Goal: Communication & Community: Answer question/provide support

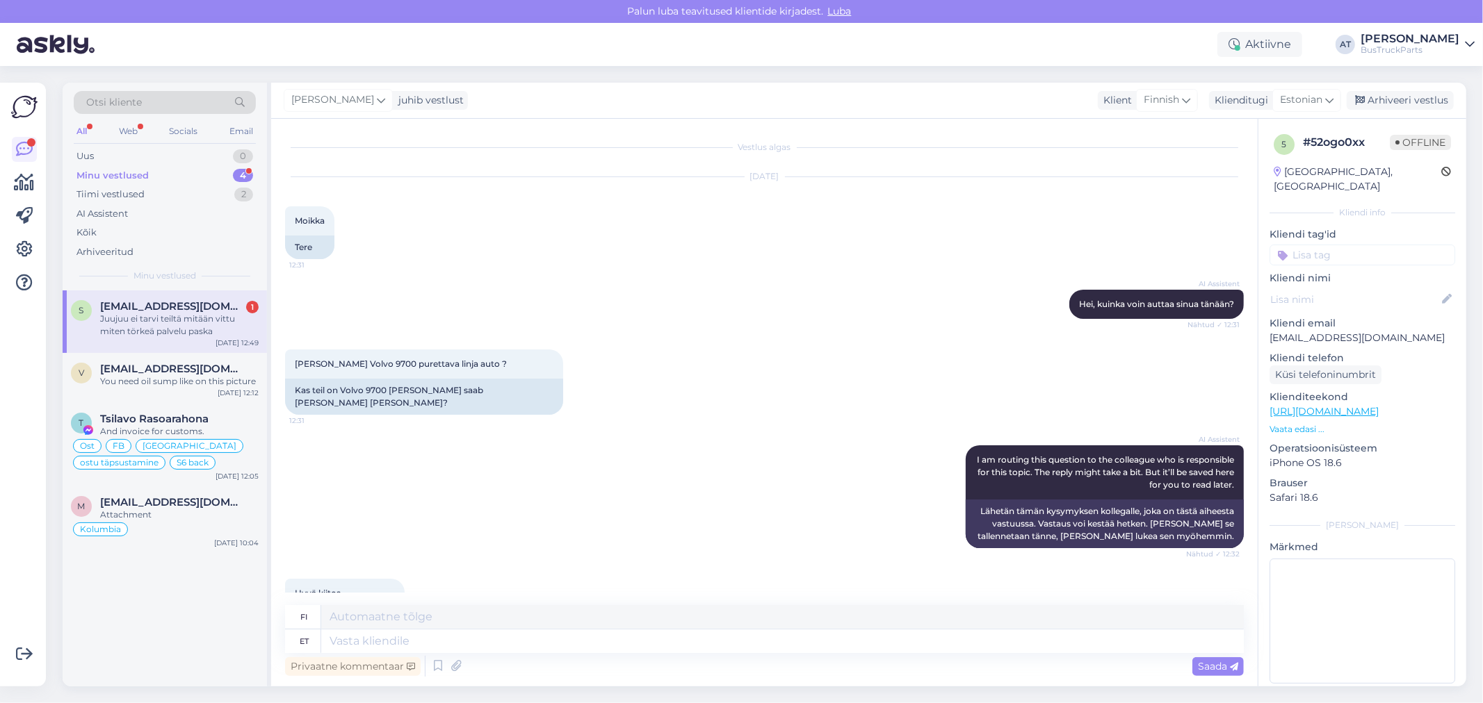
scroll to position [2501, 0]
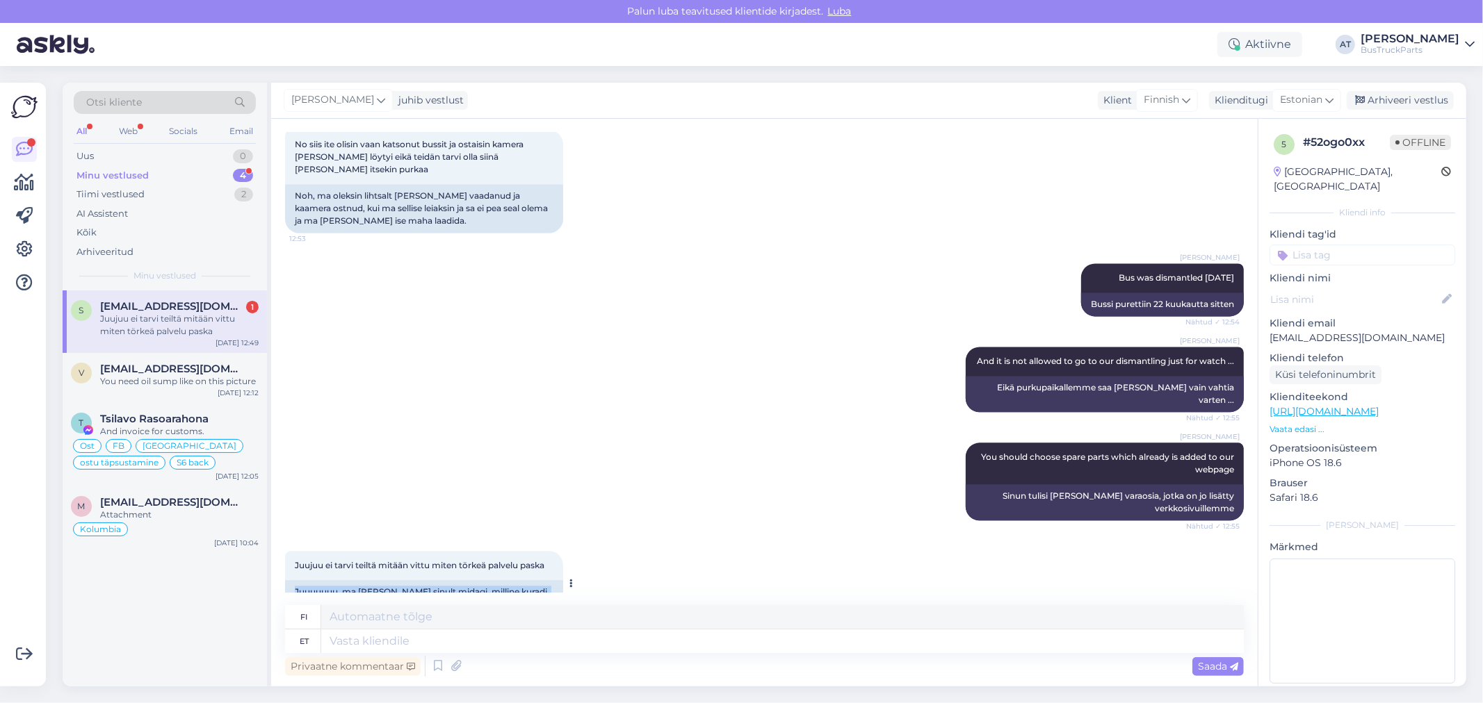
drag, startPoint x: 428, startPoint y: 562, endPoint x: 284, endPoint y: 551, distance: 145.0
click at [285, 580] on div "Juuuuuuu, ma [PERSON_NAME] sinult midagi, milline kuradi ennekuulmatu teenus, s…" at bounding box center [424, 598] width 278 height 36
copy div "Juuuuuuu, ma [PERSON_NAME] sinult midagi, milline kuradi ennekuulmatu teenus, s…"
click at [631, 568] on div "Juujuu ei tarvi teiltä mitään vittu miten törkeä palvelu paska 13:25 Juuuuuuu, …" at bounding box center [764, 584] width 959 height 96
click at [726, 637] on textarea at bounding box center [782, 642] width 922 height 24
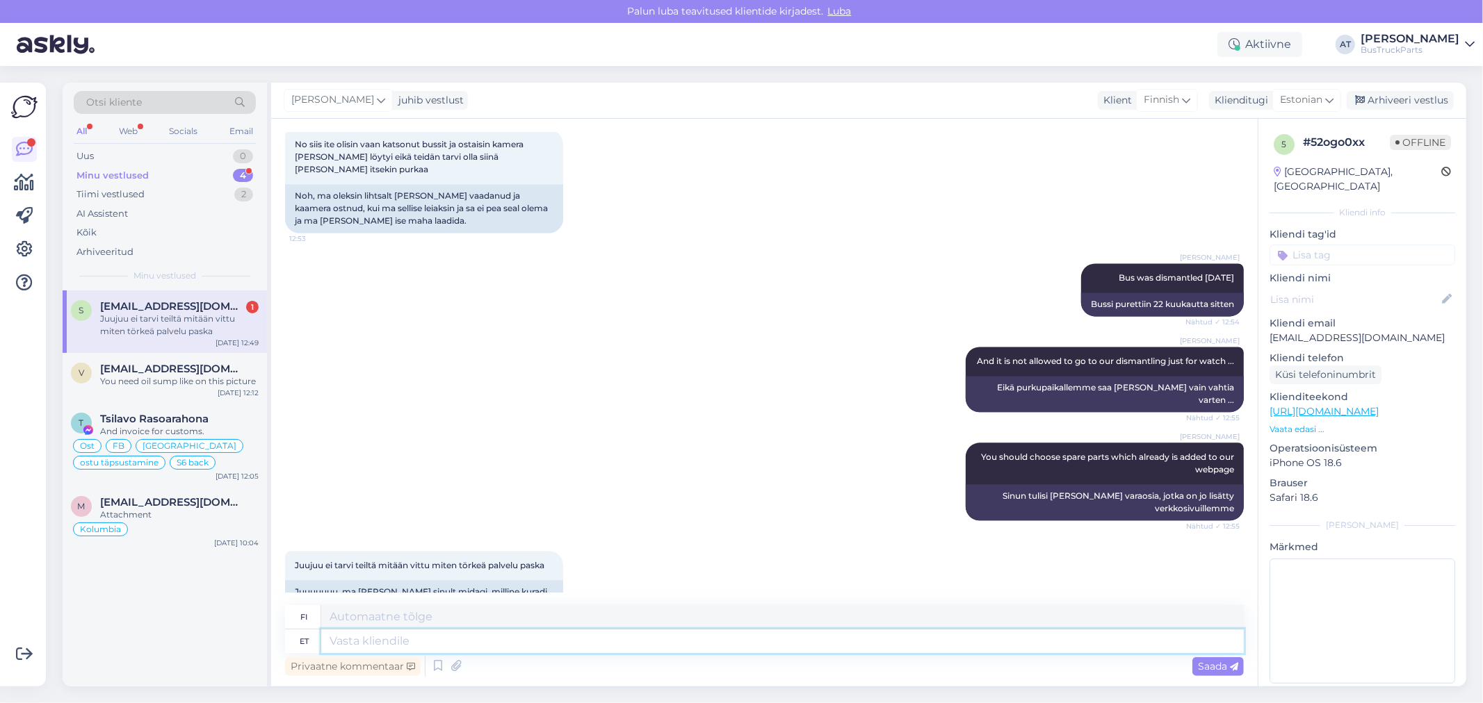
click at [726, 637] on textarea at bounding box center [782, 642] width 922 height 24
click at [662, 635] on textarea at bounding box center [782, 642] width 922 height 24
click at [688, 645] on textarea at bounding box center [782, 642] width 922 height 24
click at [541, 649] on textarea at bounding box center [782, 642] width 922 height 24
paste textarea "Please watch your language"
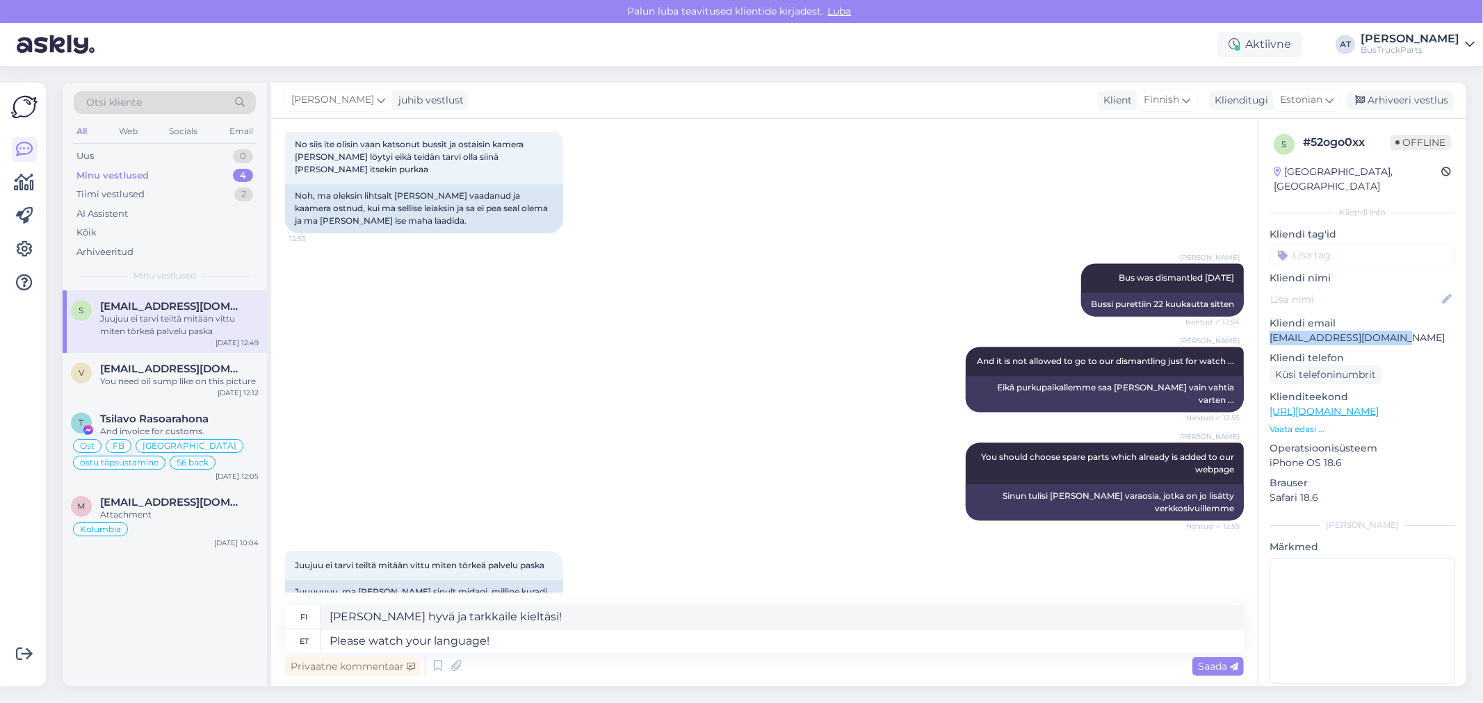
drag, startPoint x: 1266, startPoint y: 318, endPoint x: 1412, endPoint y: 327, distance: 146.9
click at [1412, 327] on div "5 # 52ogo0xx Offline [GEOGRAPHIC_DATA], [GEOGRAPHIC_DATA] Kliendi info Kliendi …" at bounding box center [1362, 412] width 208 height 586
copy p "[EMAIL_ADDRESS][DOMAIN_NAME]"
click at [580, 643] on textarea "Please watch your language!" at bounding box center [782, 642] width 922 height 24
paste textarea "Disgusting behavior! And that's why you're going to the block! Goodbye"
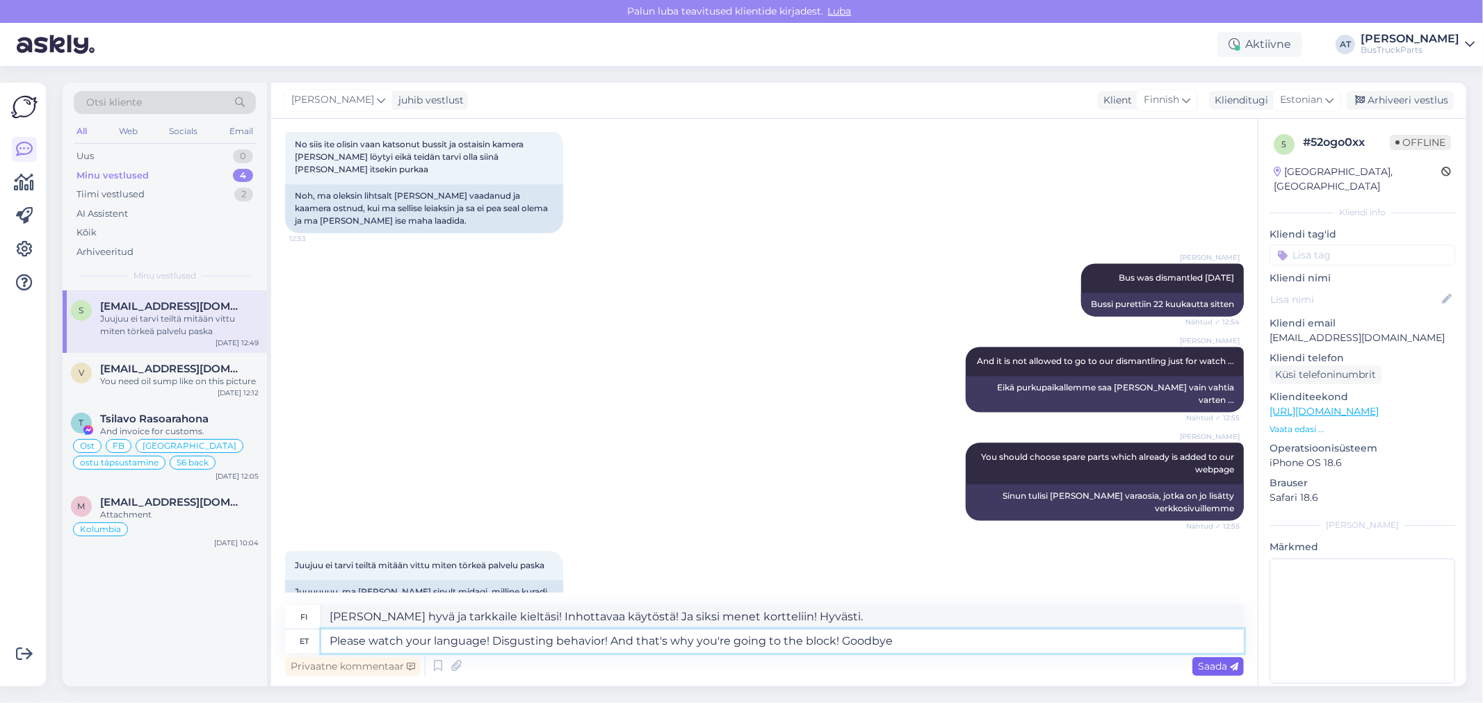
type textarea "Please watch your language! Disgusting behavior! And that's why you're going to…"
click at [1221, 662] on span "Saada" at bounding box center [1218, 666] width 40 height 13
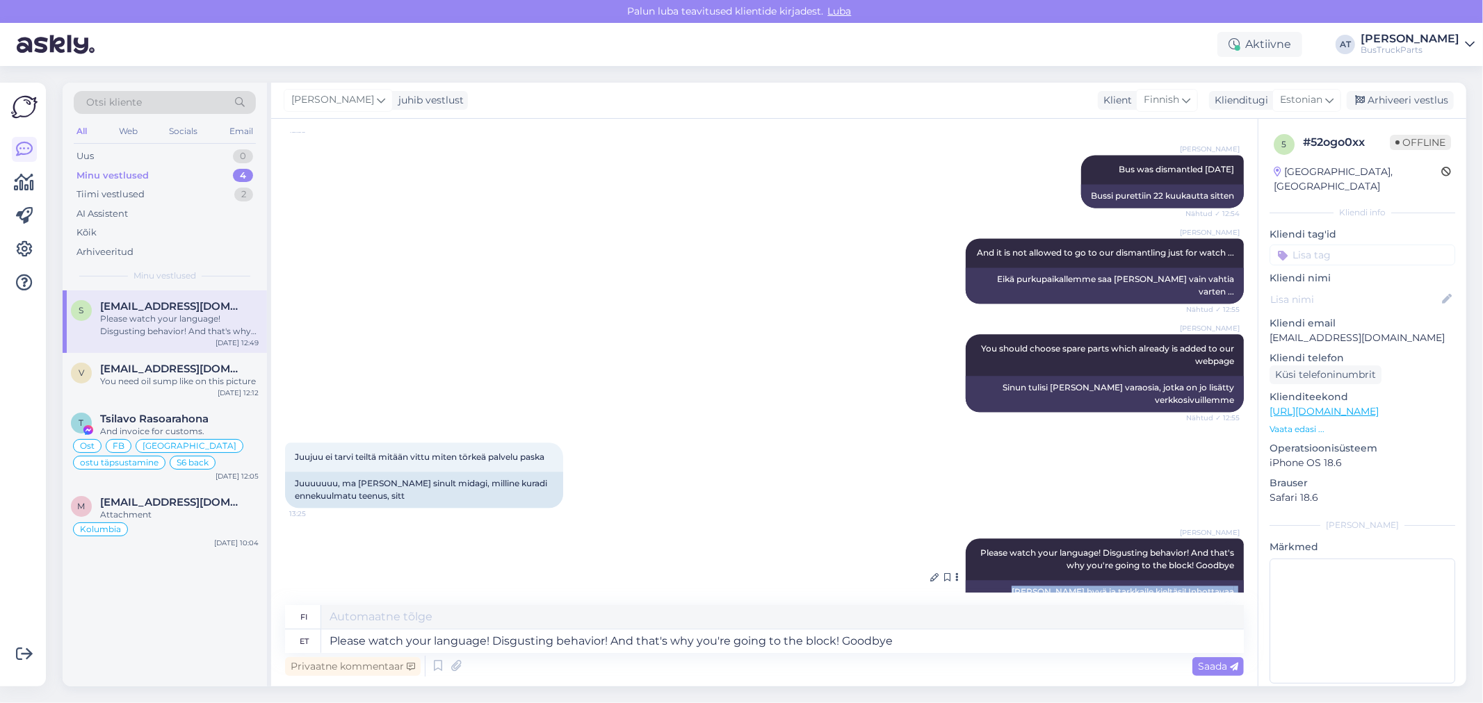
drag, startPoint x: 977, startPoint y: 556, endPoint x: 1226, endPoint y: 568, distance: 249.8
click at [1226, 580] on div "[PERSON_NAME] hyvä ja tarkkaile kieltäsi! Inhottavaa käytöstä! Ja siksi menet k…" at bounding box center [1104, 598] width 278 height 36
copy div "[PERSON_NAME] hyvä ja tarkkaile kieltäsi! Inhottavaa käytöstä! Ja siksi menet k…"
click at [844, 370] on div "[PERSON_NAME] You should choose spare parts which already is added to our webpa…" at bounding box center [764, 373] width 959 height 108
click at [851, 441] on div "Juujuu ei tarvi teiltä mitään vittu miten törkeä palvelu paska 13:25 Juuuuuuu, …" at bounding box center [764, 475] width 959 height 96
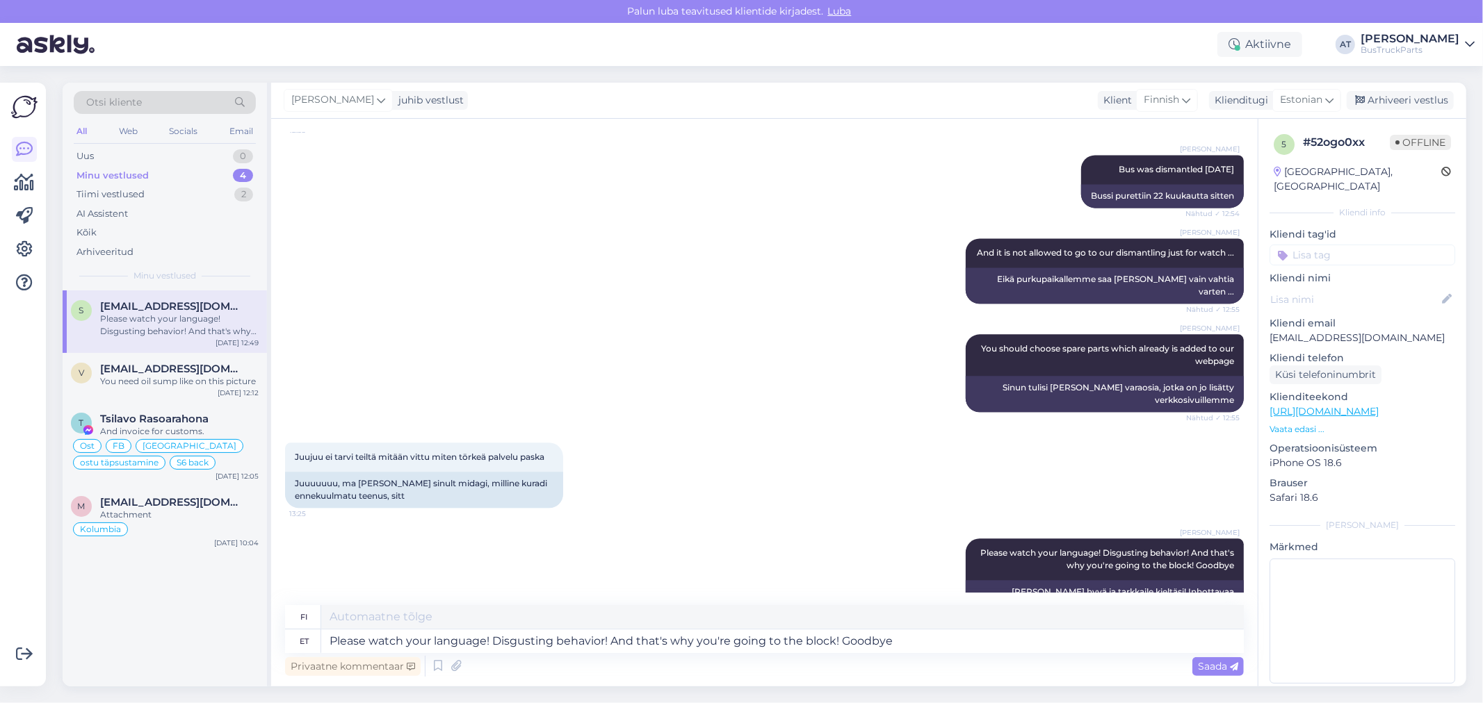
click at [842, 443] on div "Juujuu ei tarvi teiltä mitään vittu miten törkeä palvelu paska 13:25 Juuuuuuu, …" at bounding box center [764, 475] width 959 height 96
click at [1359, 245] on input at bounding box center [1362, 255] width 186 height 21
type input "P"
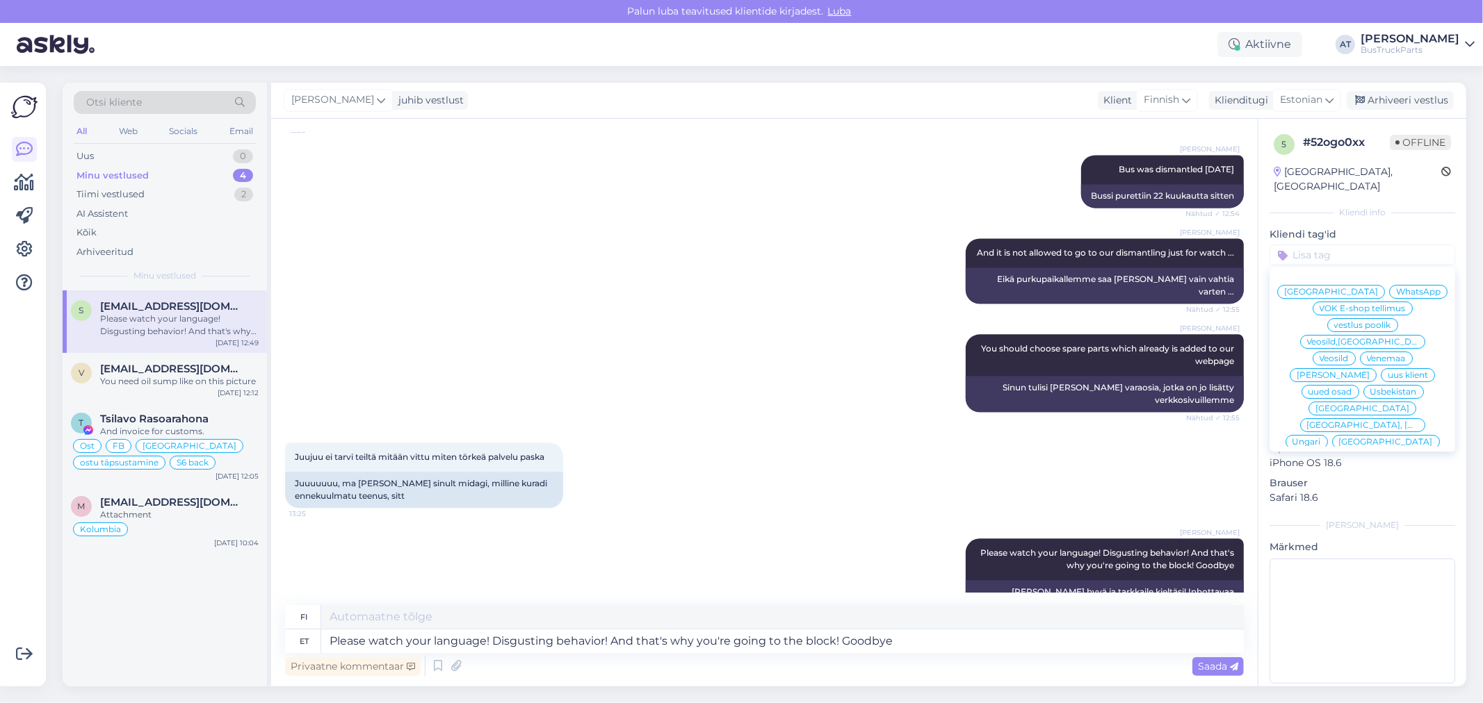
click at [1339, 245] on input at bounding box center [1362, 255] width 186 height 21
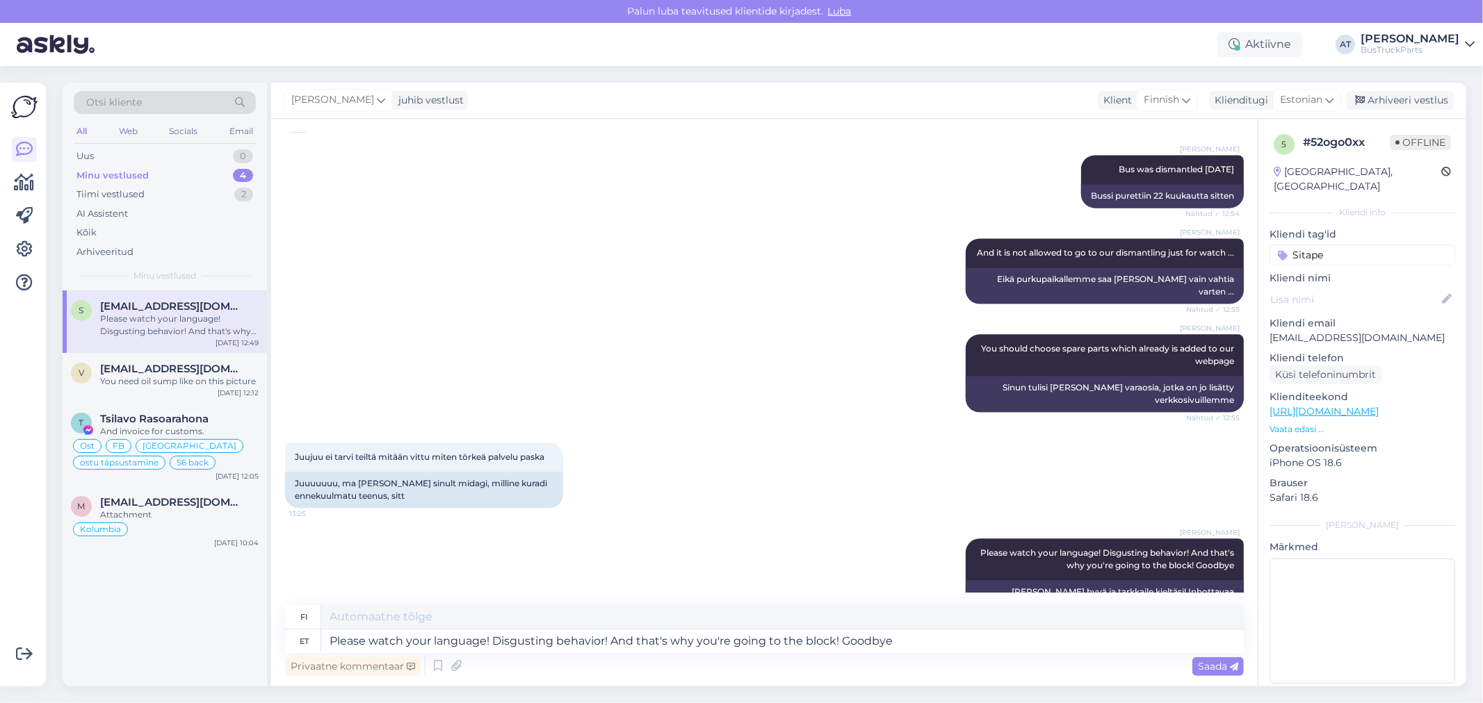
type input "Sitapea"
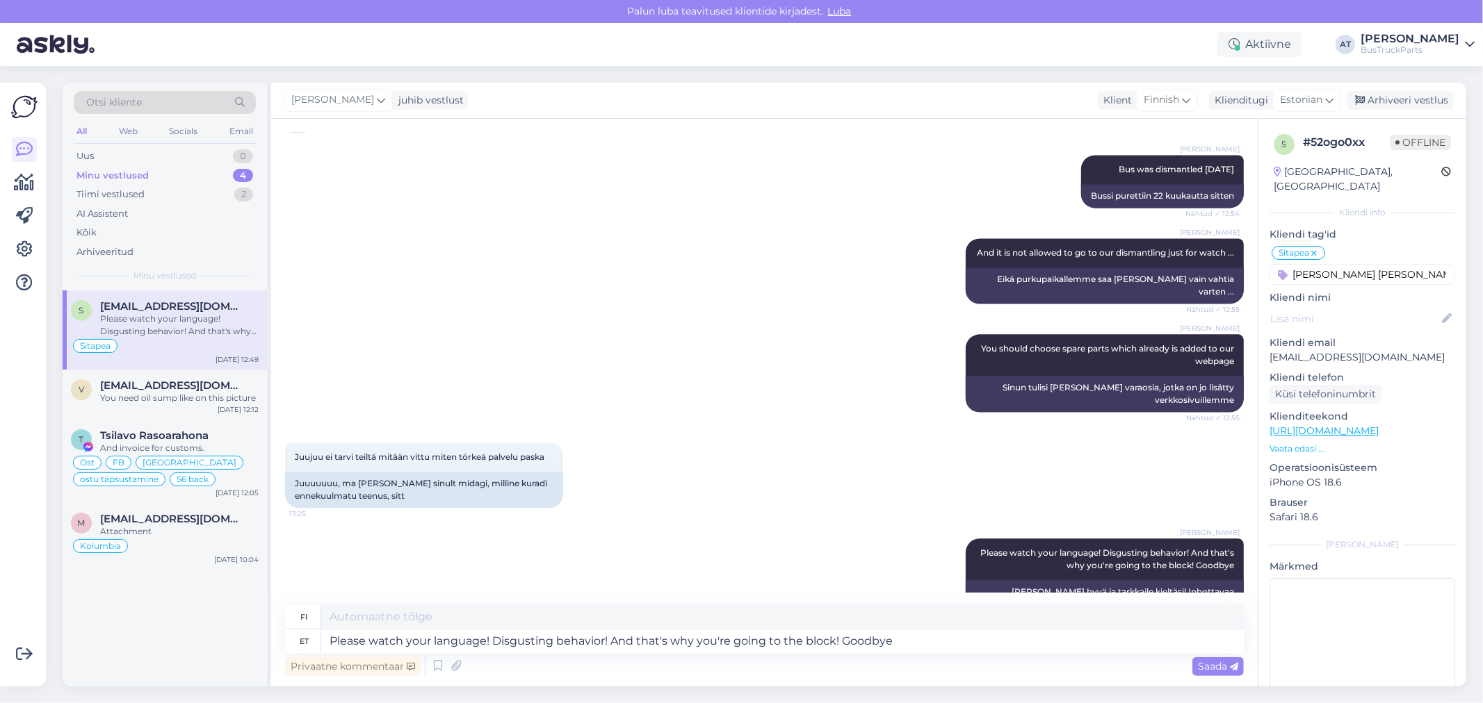
type input "ÄRA VASTA TALLE!"
click at [1417, 81] on div "Otsi kliente All Web Socials Email Uus 0 Minu vestlused 4 Tiimi vestlused 2 AI …" at bounding box center [768, 384] width 1428 height 637
click at [1418, 100] on div "Arhiveeri vestlus" at bounding box center [1399, 100] width 107 height 19
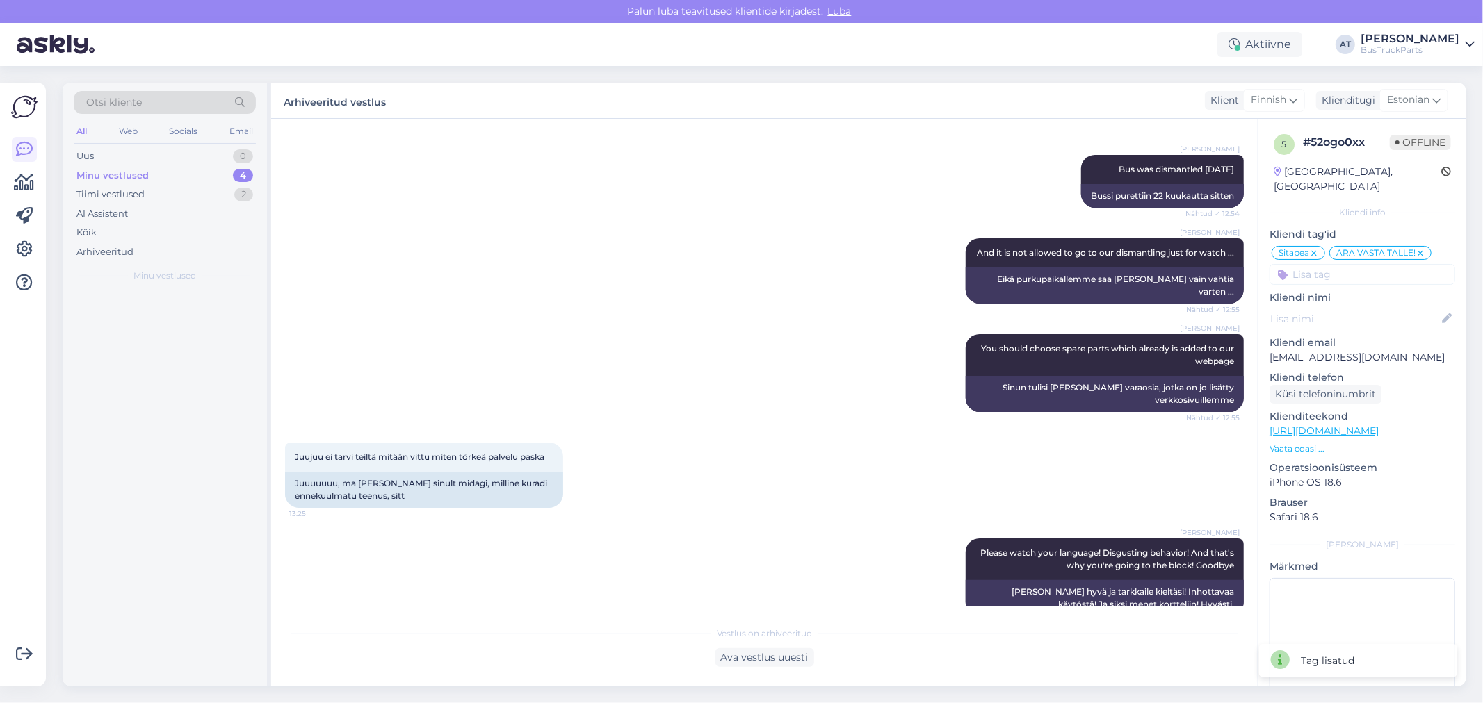
scroll to position [2595, 0]
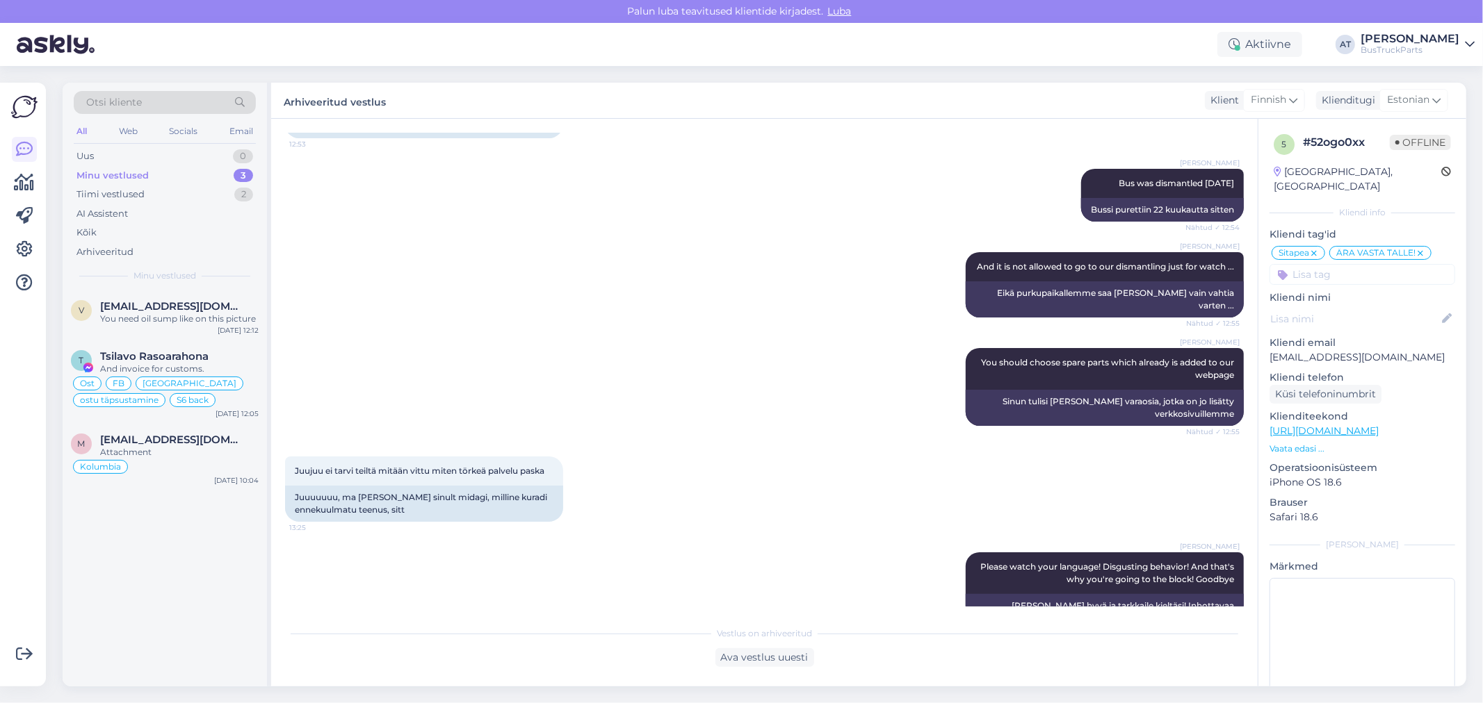
click at [198, 177] on div "Minu vestlused 3" at bounding box center [165, 175] width 182 height 19
click at [163, 178] on div "Minu vestlused 3" at bounding box center [165, 175] width 182 height 19
click at [153, 314] on div "You need oil sump like on this picture" at bounding box center [179, 319] width 158 height 13
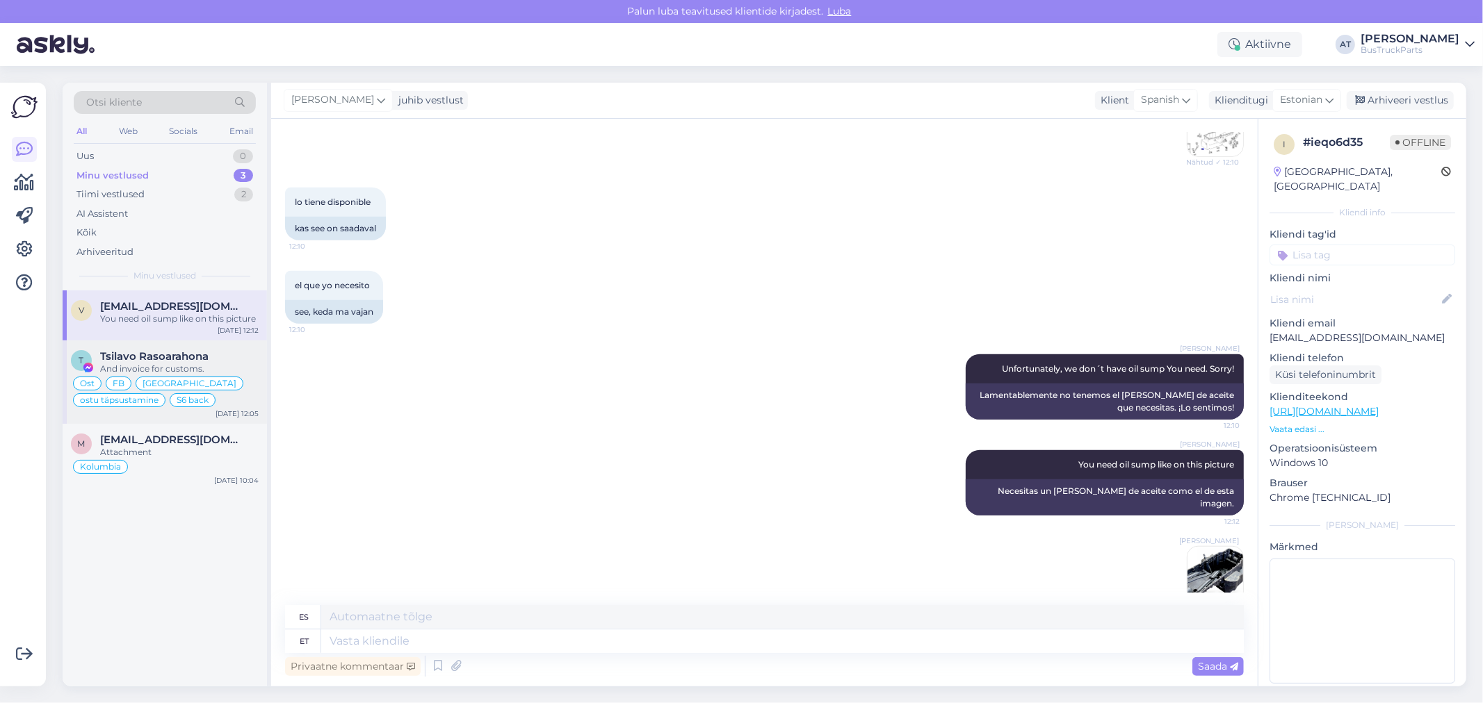
click at [215, 351] on div "Tsilavo Rasoarahona" at bounding box center [179, 356] width 158 height 13
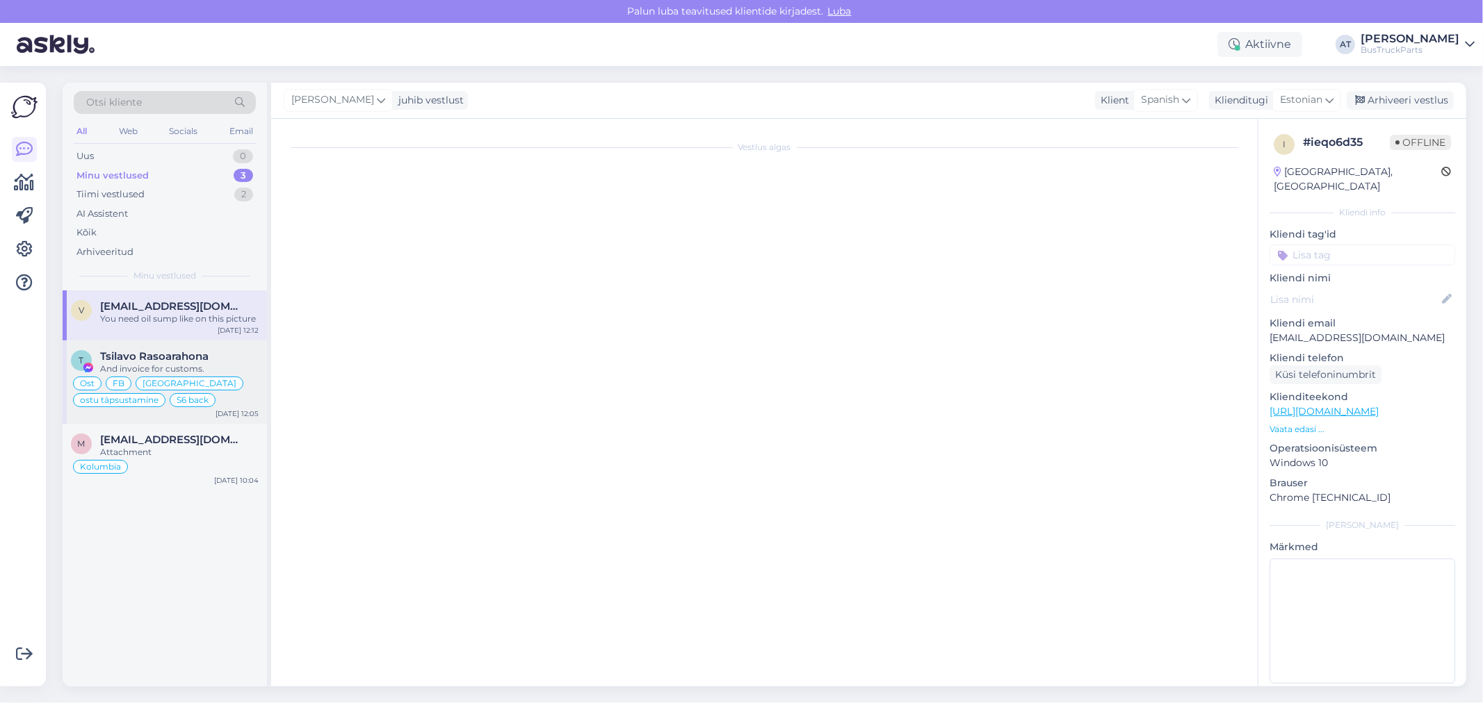
scroll to position [6426, 0]
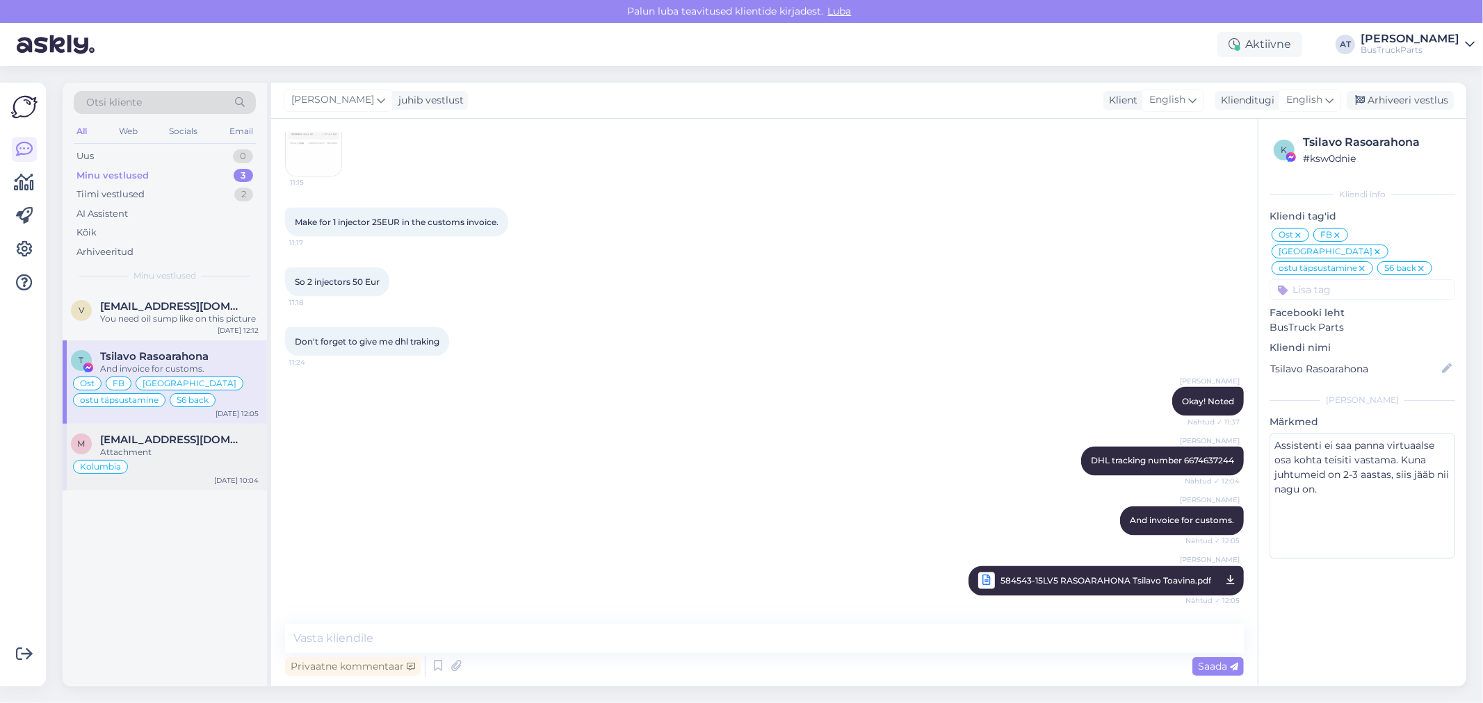
click at [200, 453] on div "Attachment" at bounding box center [179, 452] width 158 height 13
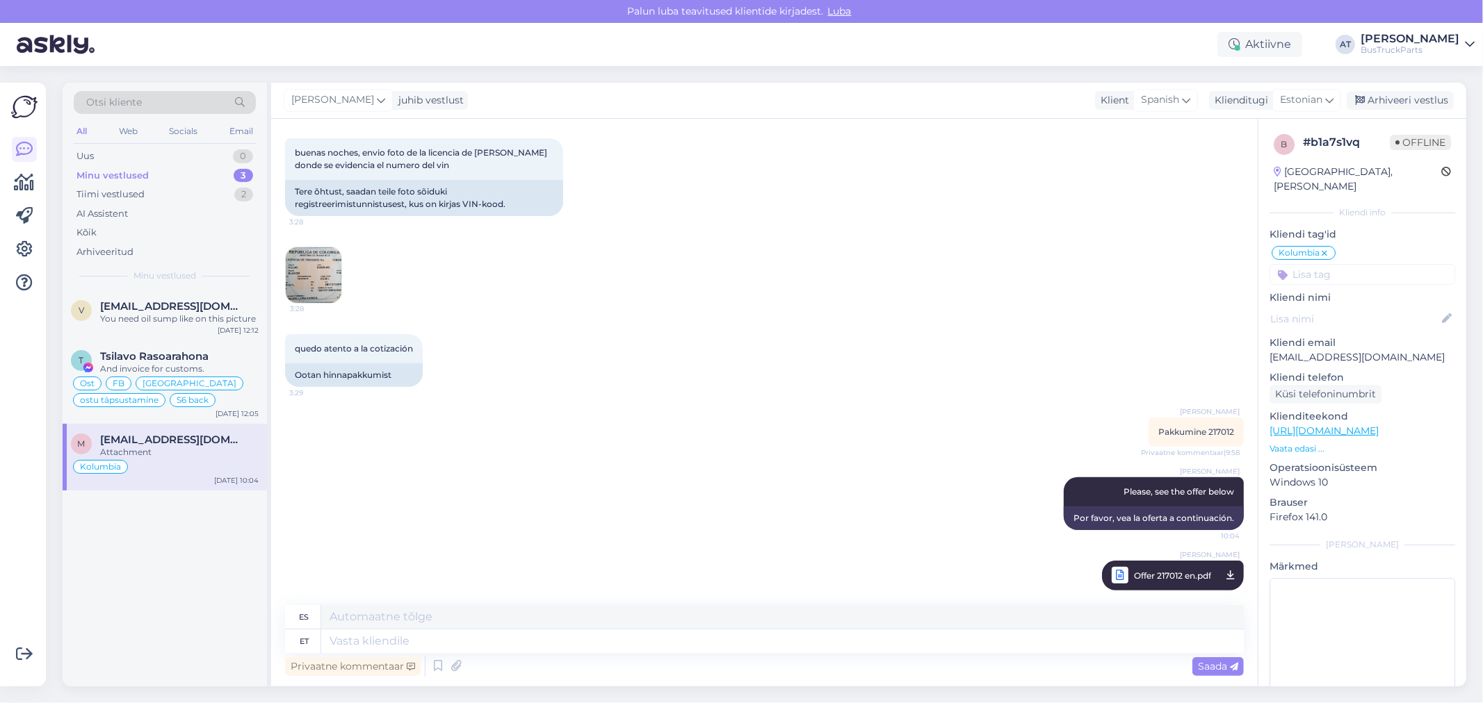
scroll to position [0, 0]
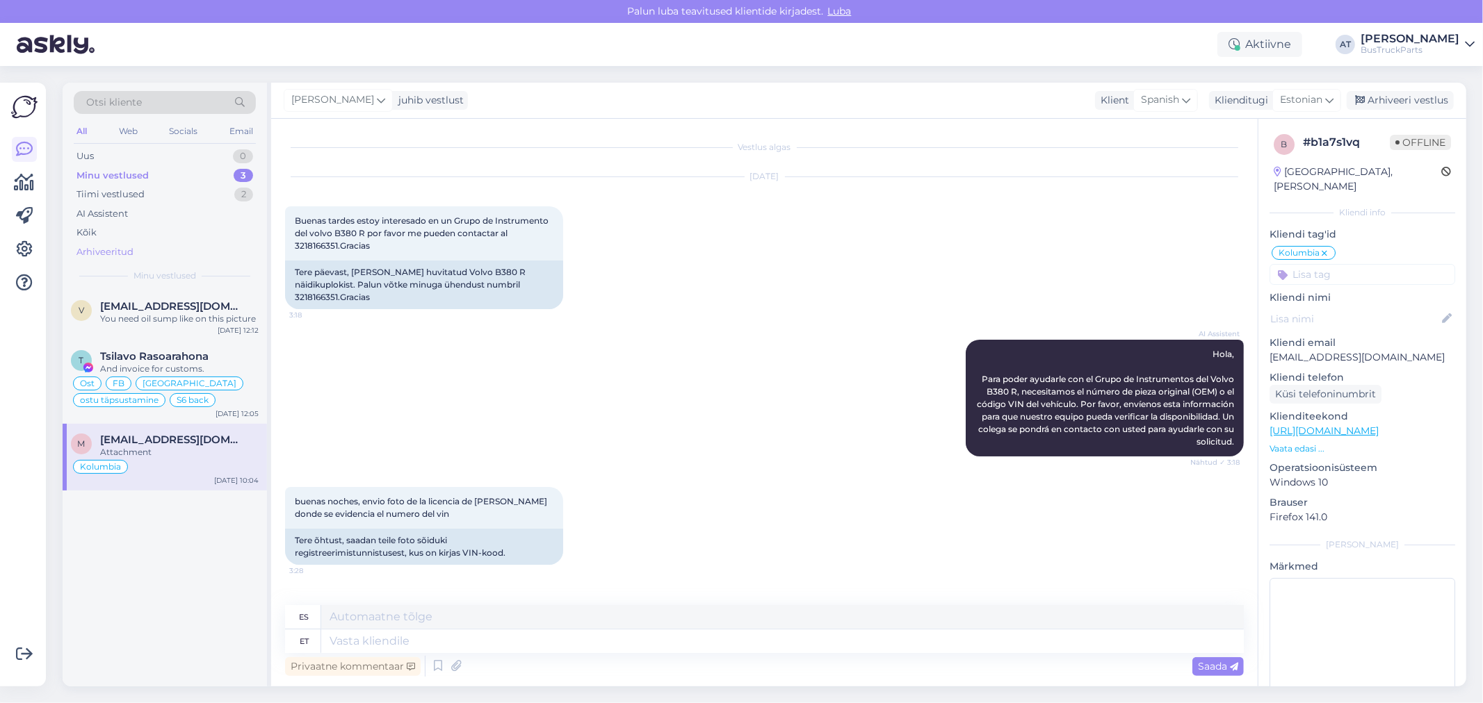
click at [127, 258] on div "Arhiveeritud" at bounding box center [104, 252] width 57 height 14
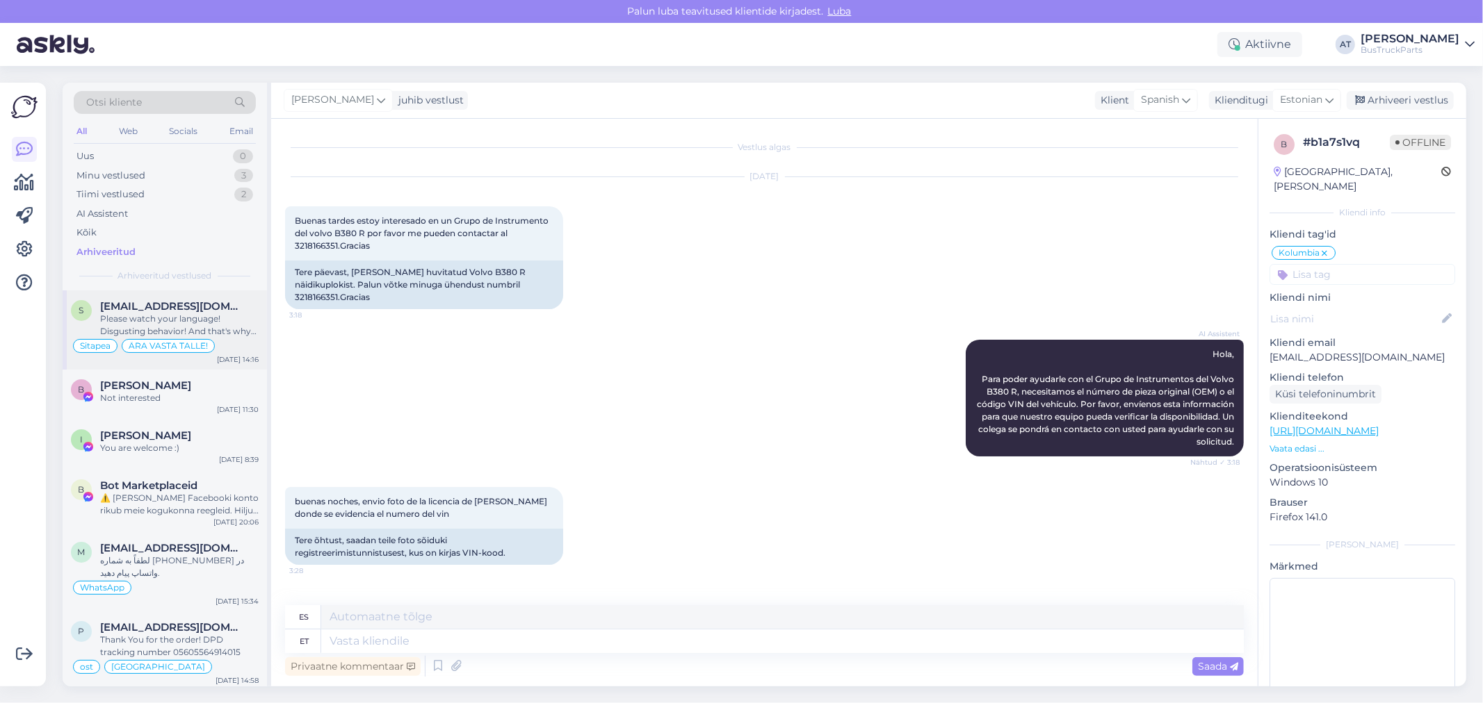
click at [220, 313] on div "Please watch your language! Disgusting behavior! And that's why you're going to…" at bounding box center [179, 325] width 158 height 25
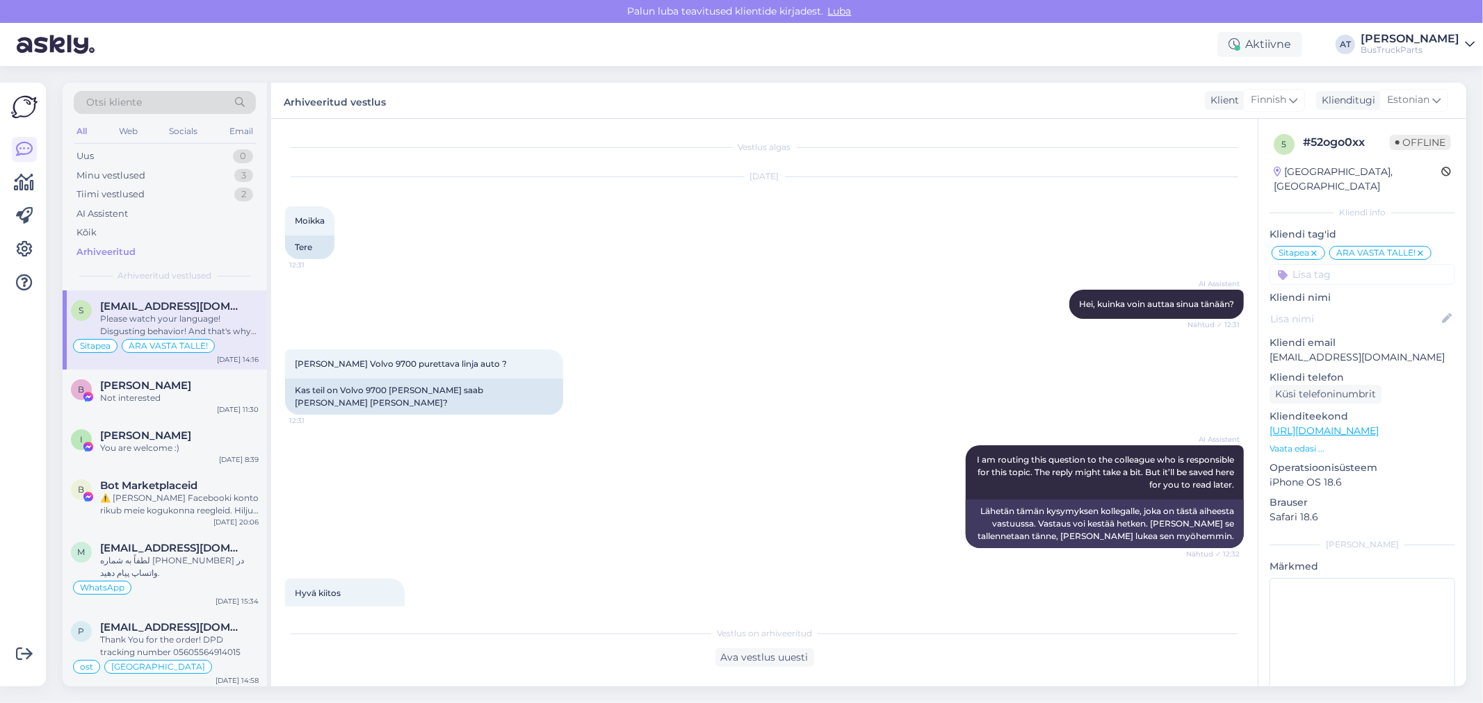
scroll to position [2595, 0]
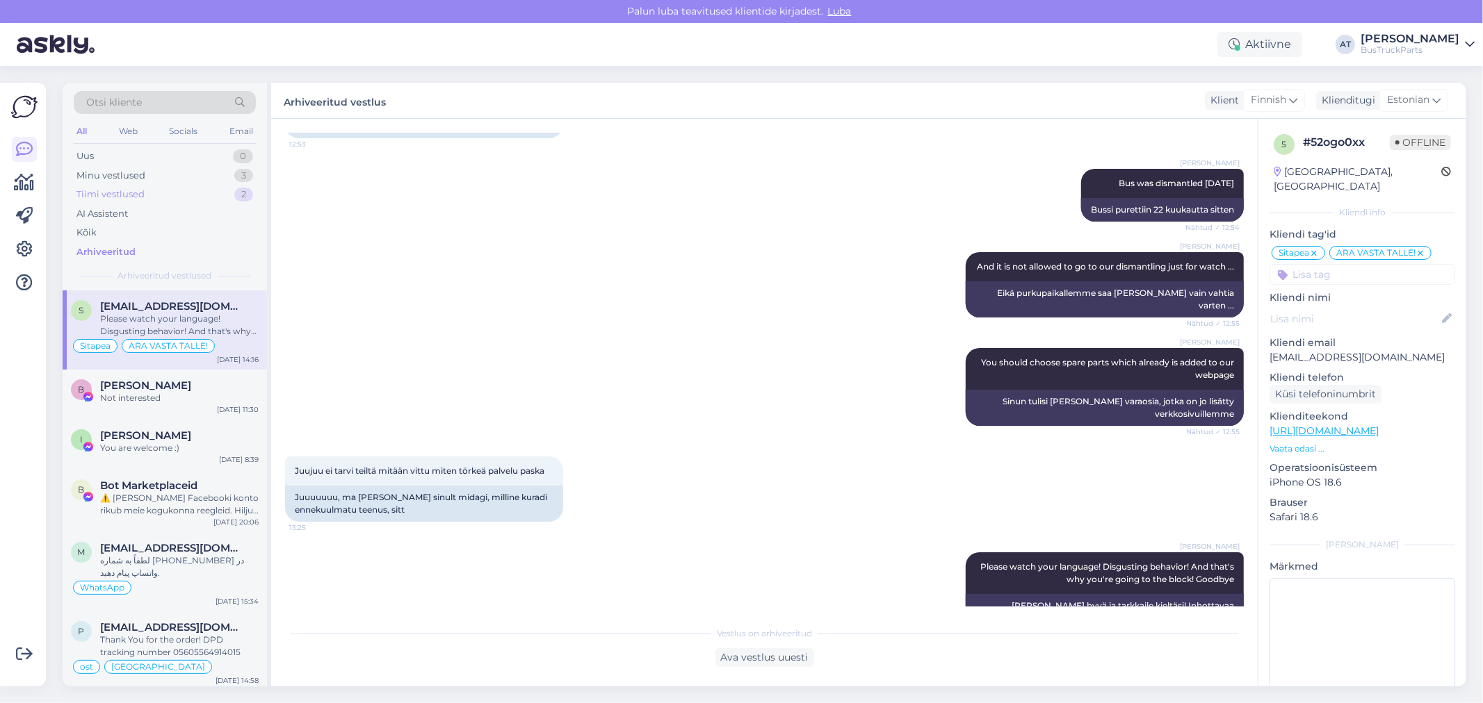
click at [146, 191] on div "Tiimi vestlused 2" at bounding box center [165, 194] width 182 height 19
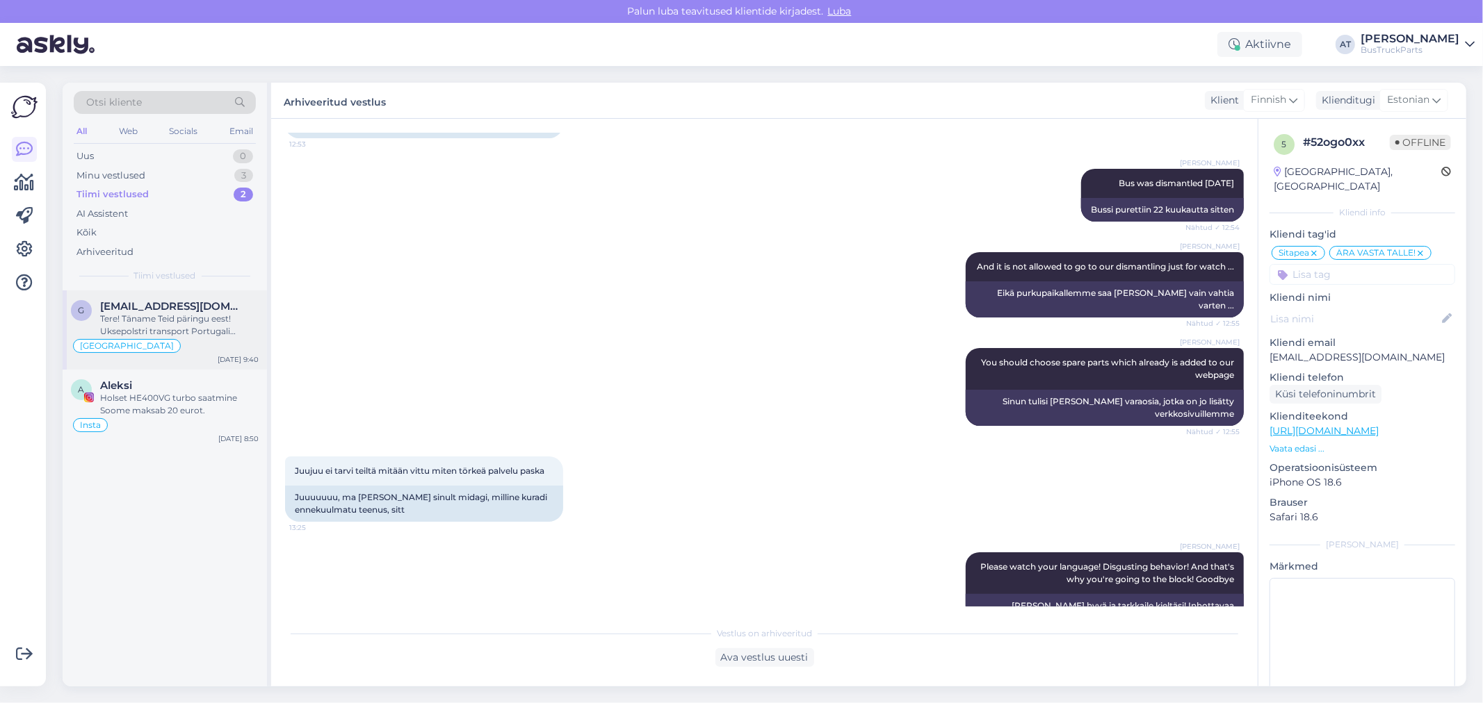
click at [171, 334] on div "Tere! Täname Teid päringu eest! Uksepolstri transport Portugali maksab 75 eur. …" at bounding box center [179, 325] width 158 height 25
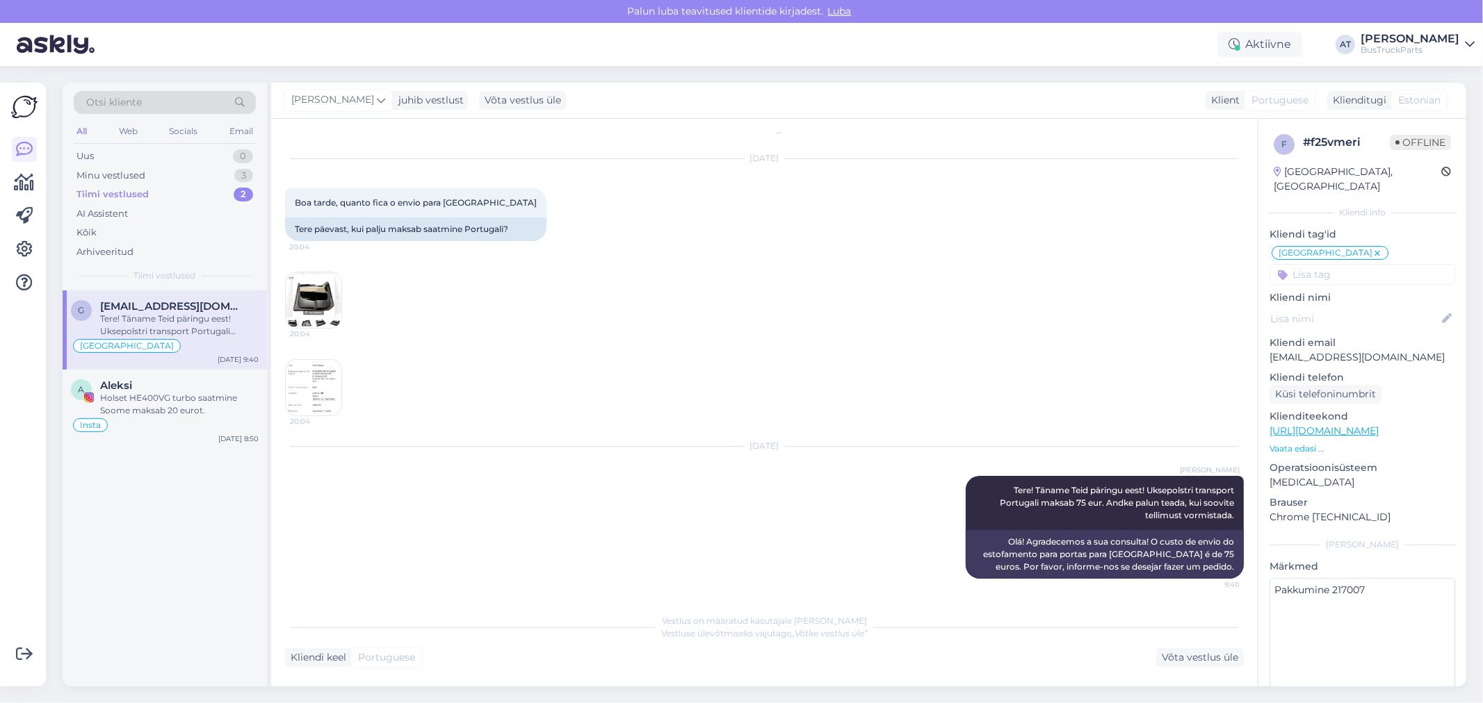
scroll to position [17, 0]
click at [170, 374] on div "A Aleksi Holset HE400VG turbo saatmine Soome maksab 20 eurot. Insta [DATE] 8:50" at bounding box center [165, 409] width 204 height 79
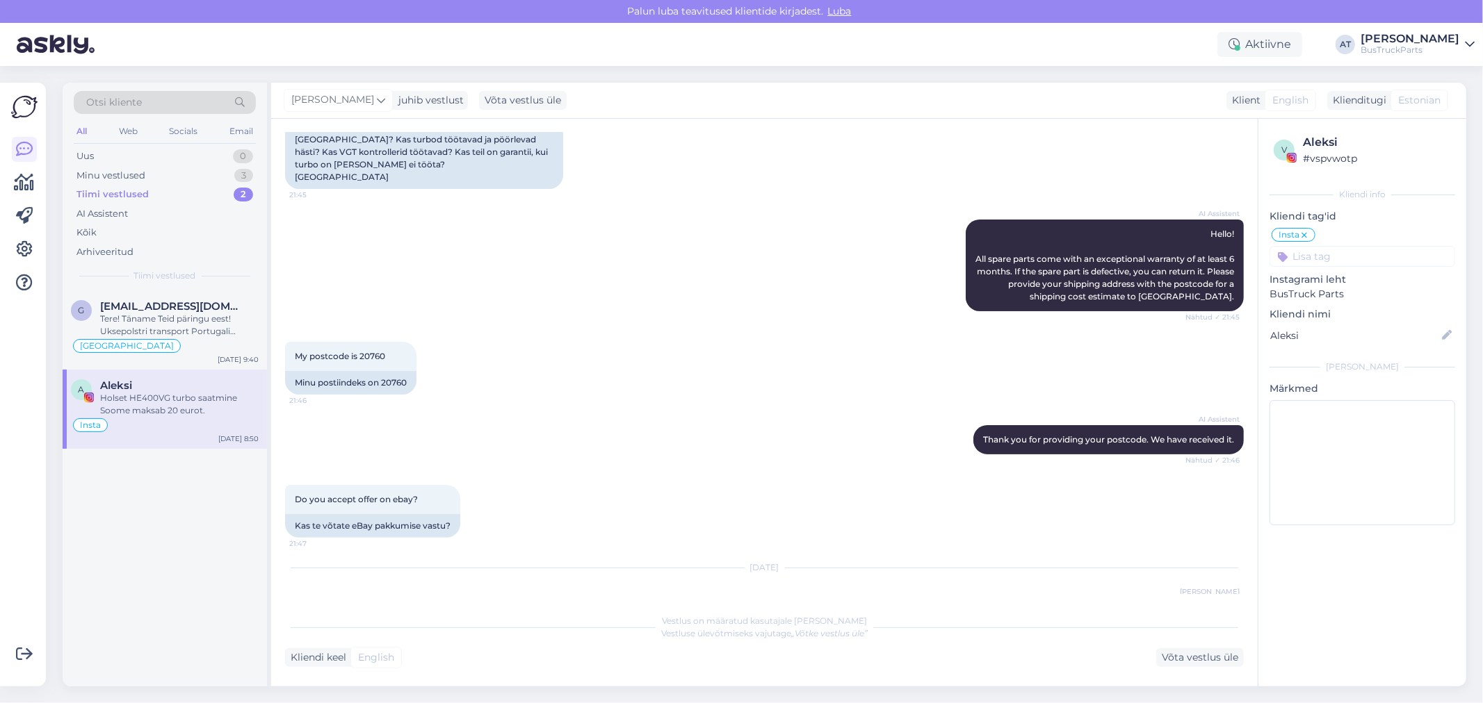
scroll to position [15, 0]
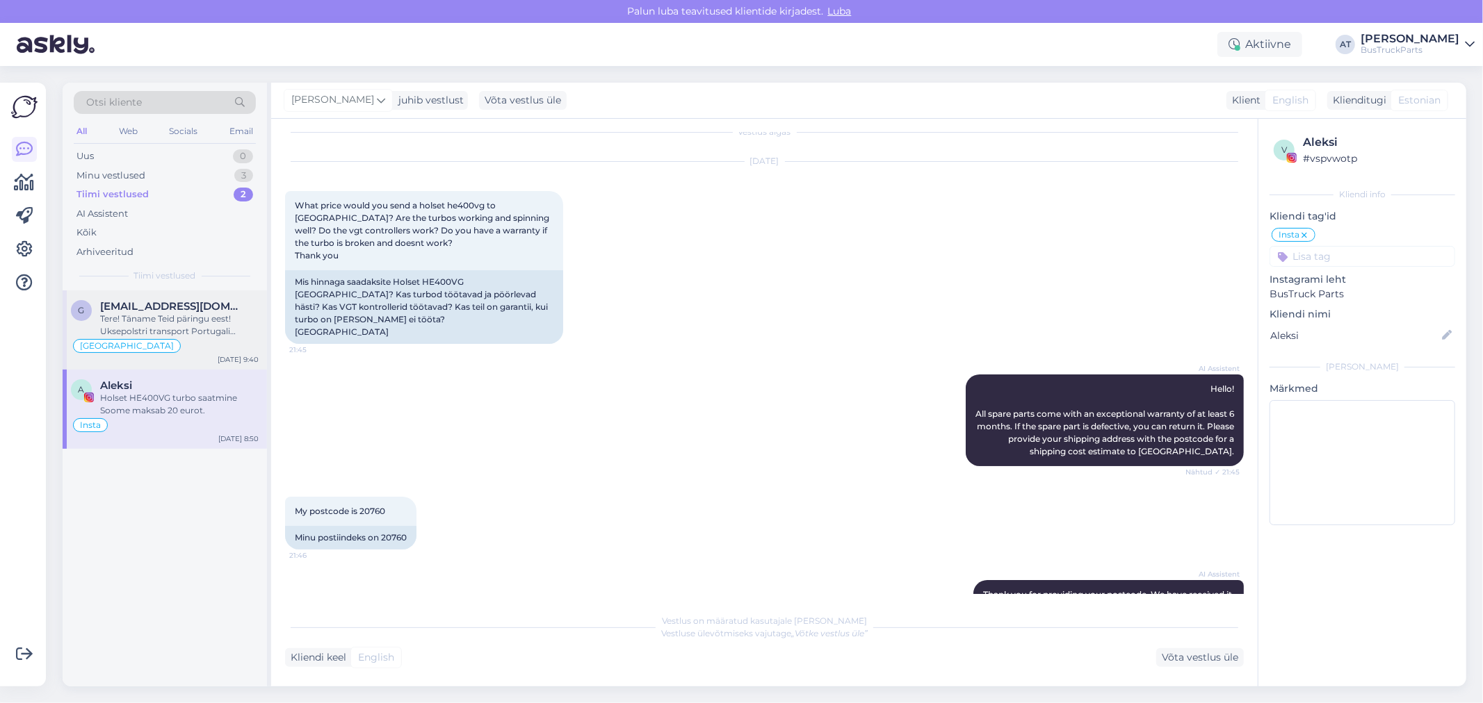
click at [161, 334] on div "Tere! Täname Teid päringu eest! Uksepolstri transport Portugali maksab 75 eur. …" at bounding box center [179, 325] width 158 height 25
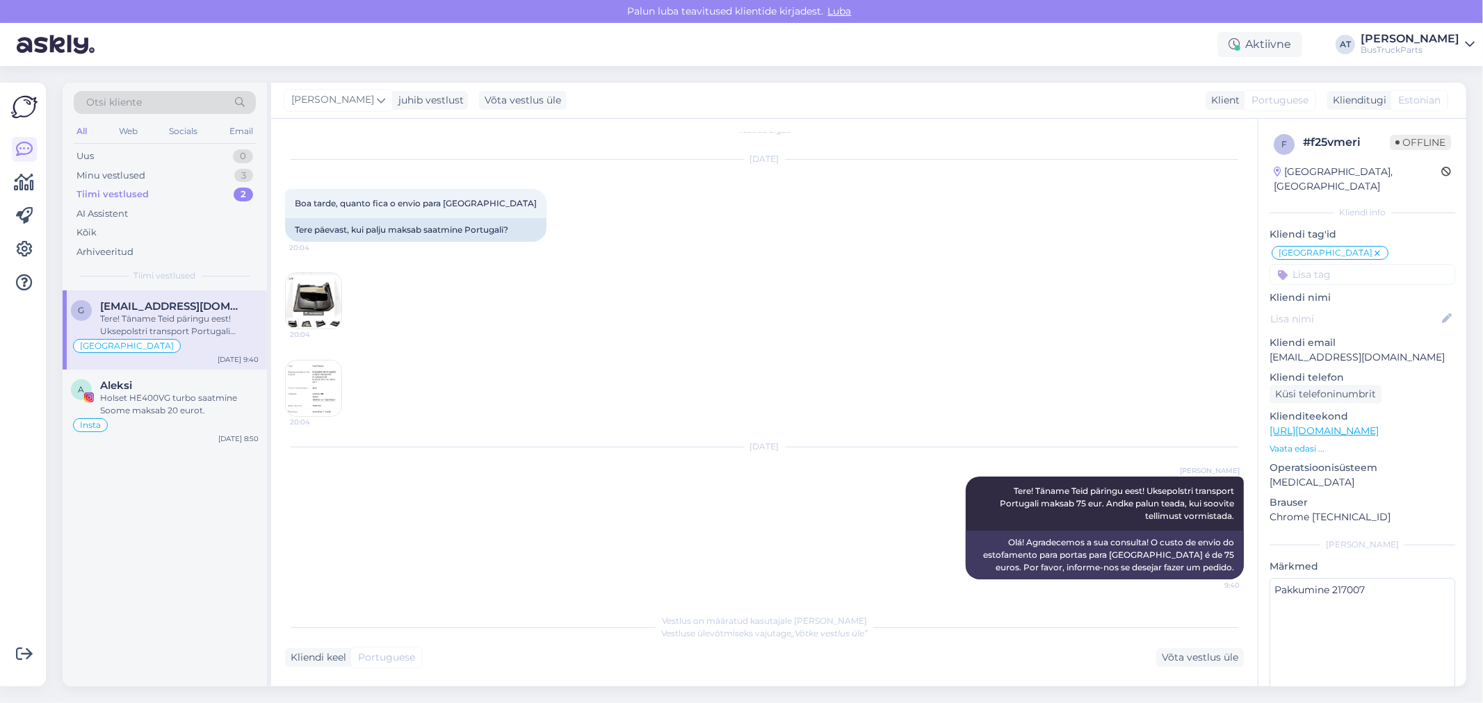
click at [325, 297] on img at bounding box center [314, 301] width 56 height 56
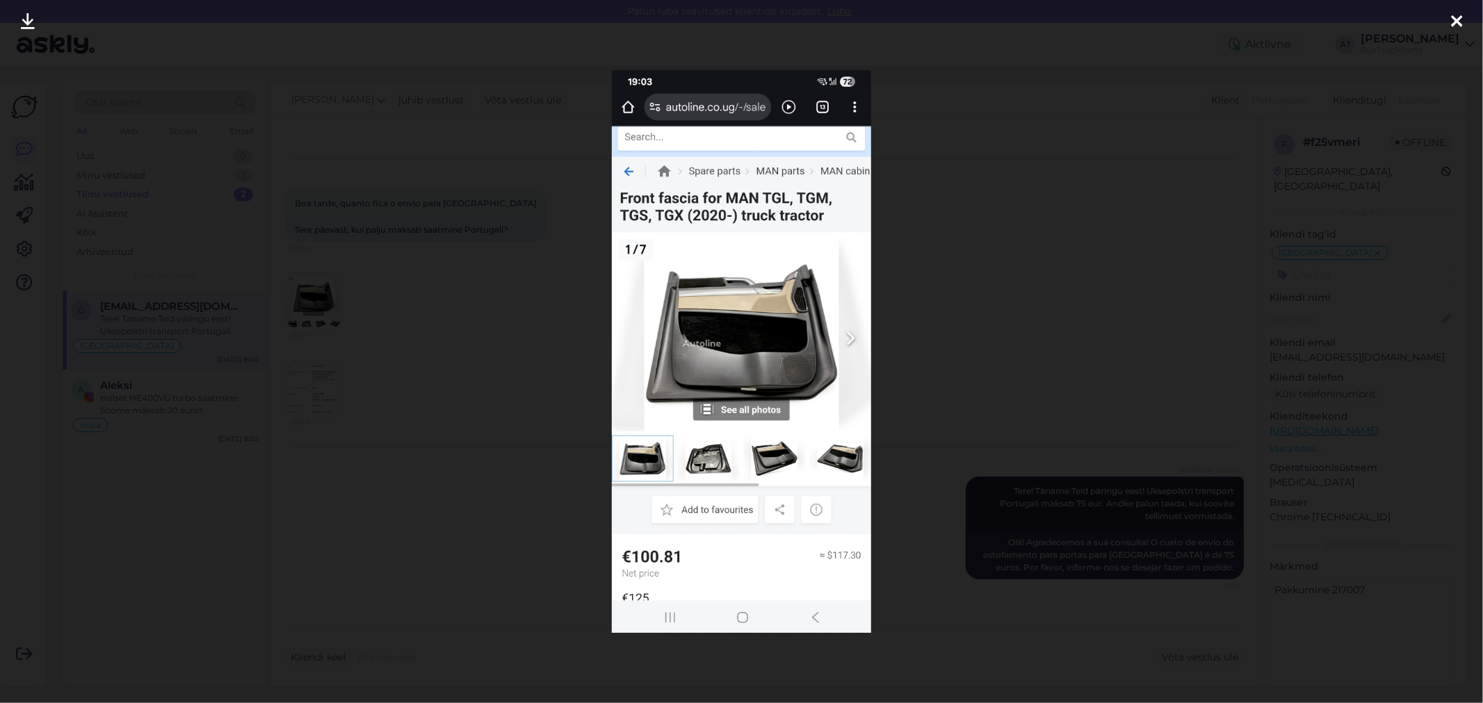
click at [462, 304] on div at bounding box center [741, 351] width 1483 height 703
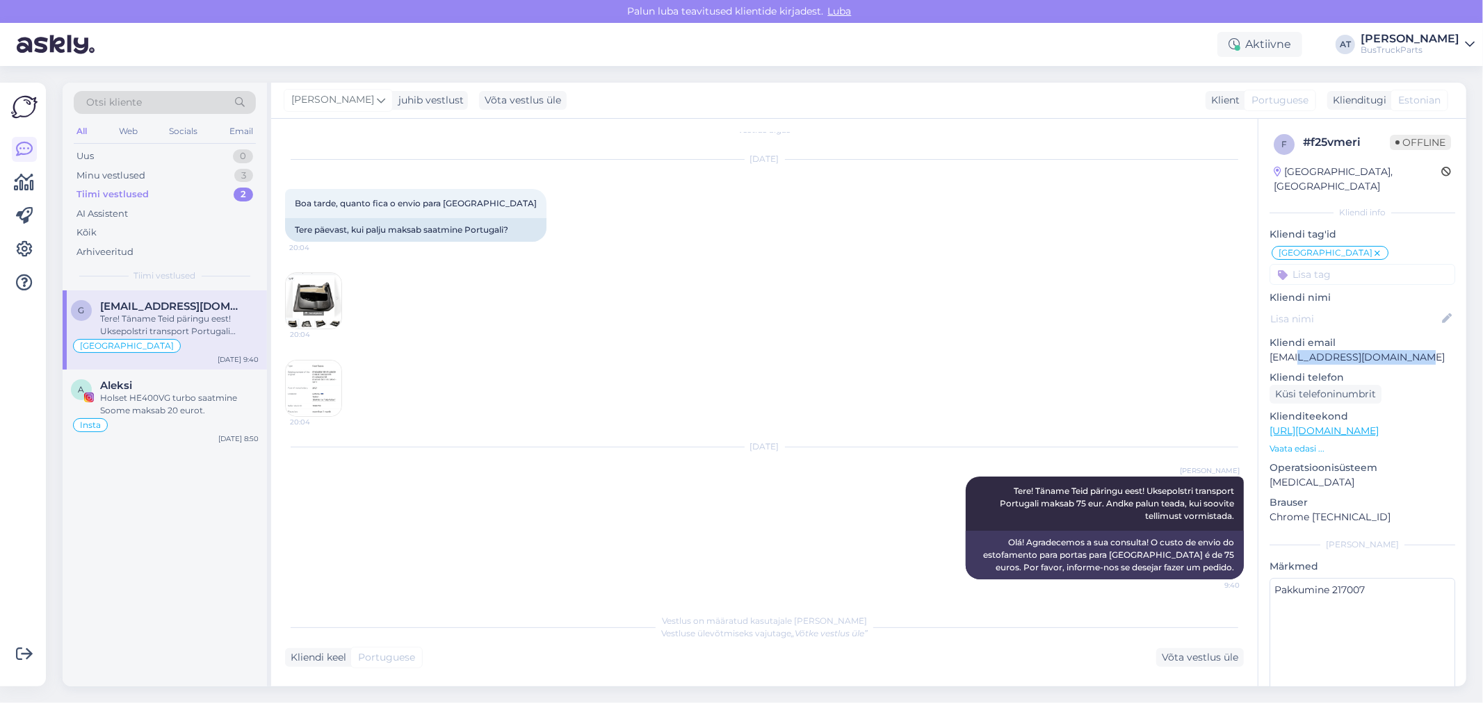
drag, startPoint x: 1413, startPoint y: 345, endPoint x: 1294, endPoint y: 345, distance: 118.9
click at [1294, 350] on p "[EMAIL_ADDRESS][DOMAIN_NAME]" at bounding box center [1362, 357] width 186 height 15
copy p "@[DOMAIN_NAME]"
click at [148, 179] on div "Minu vestlused 3" at bounding box center [165, 175] width 182 height 19
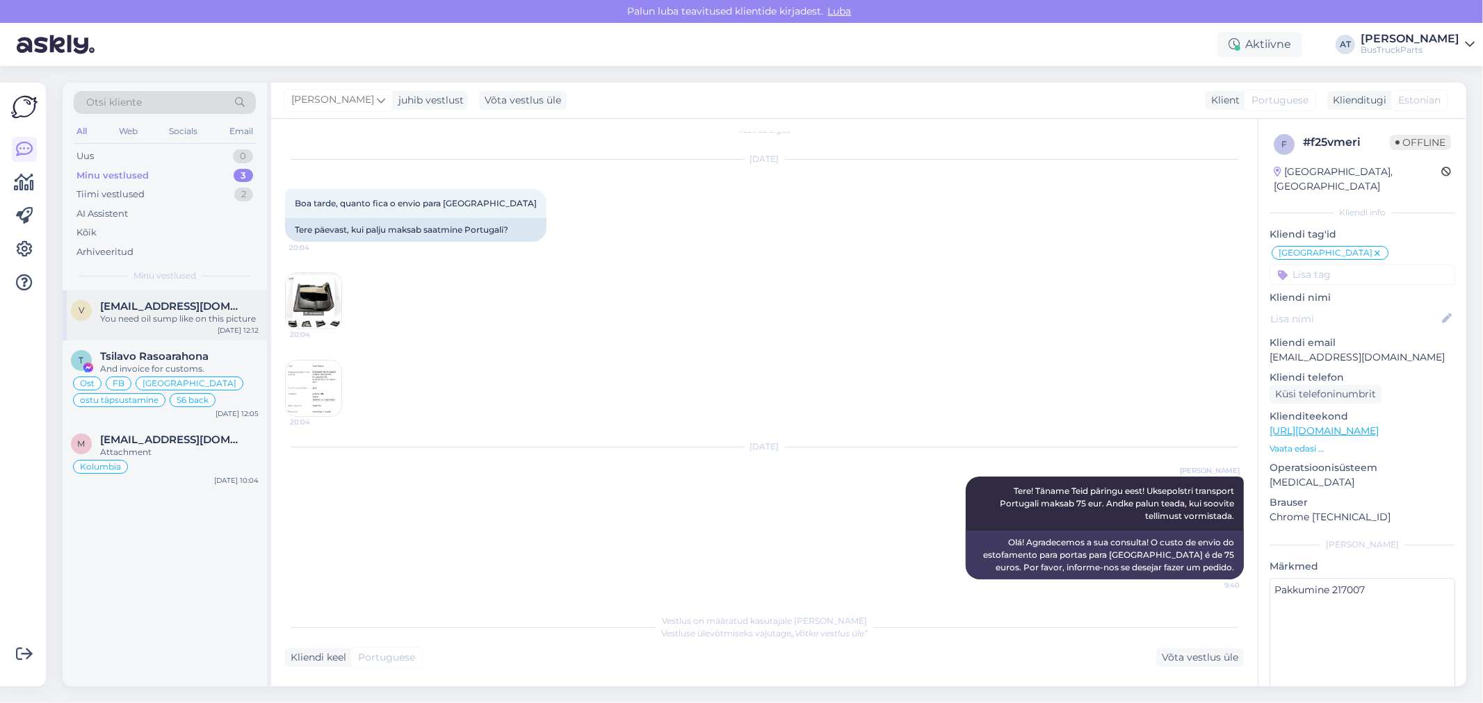
click at [160, 318] on div "You need oil sump like on this picture" at bounding box center [179, 319] width 158 height 13
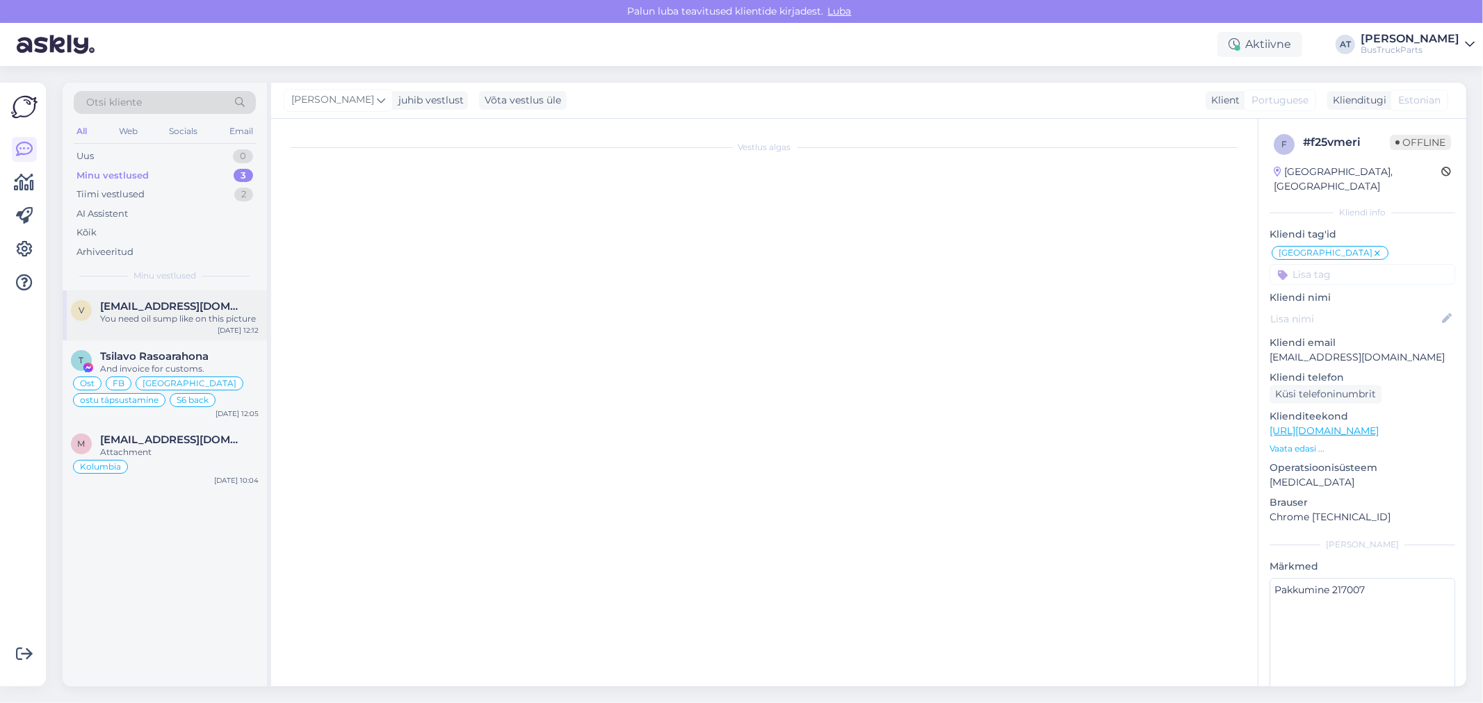
scroll to position [851, 0]
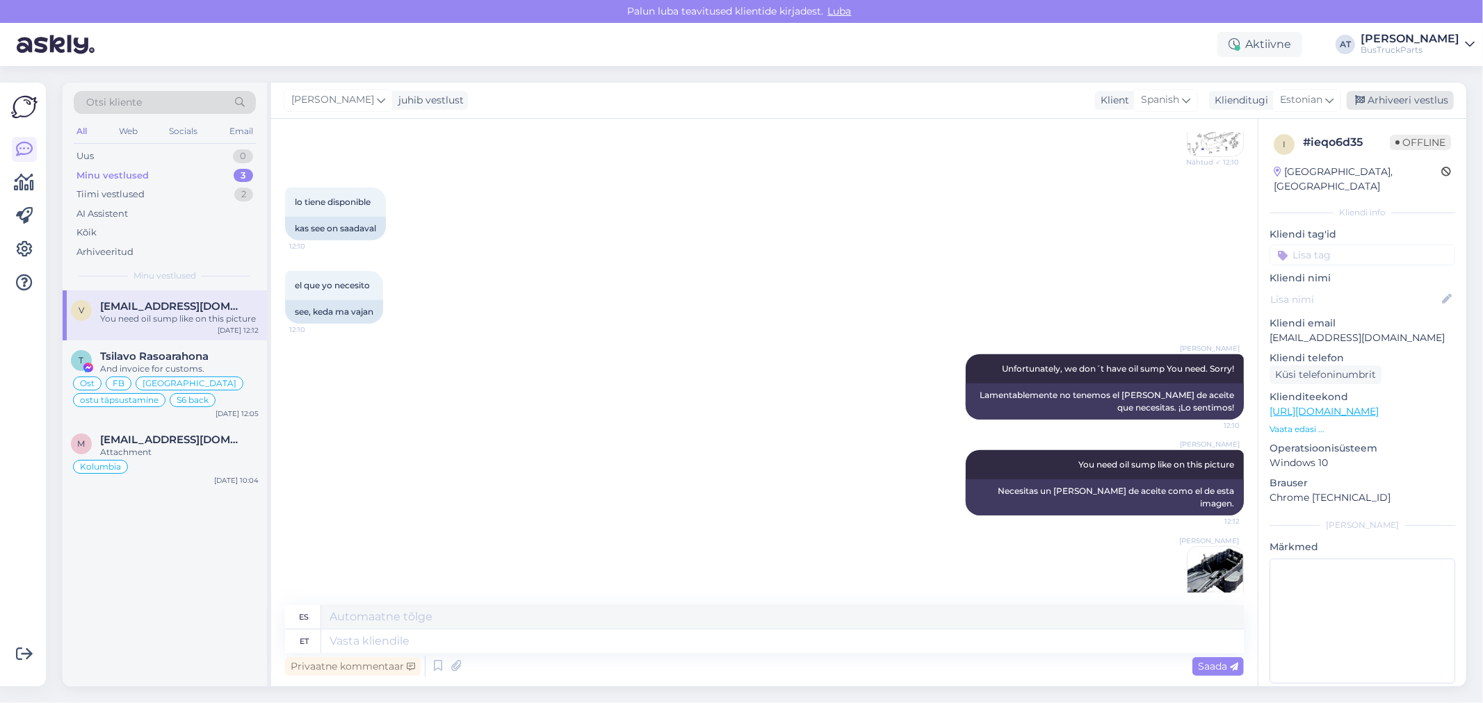
click at [1385, 102] on div "Arhiveeri vestlus" at bounding box center [1399, 100] width 107 height 19
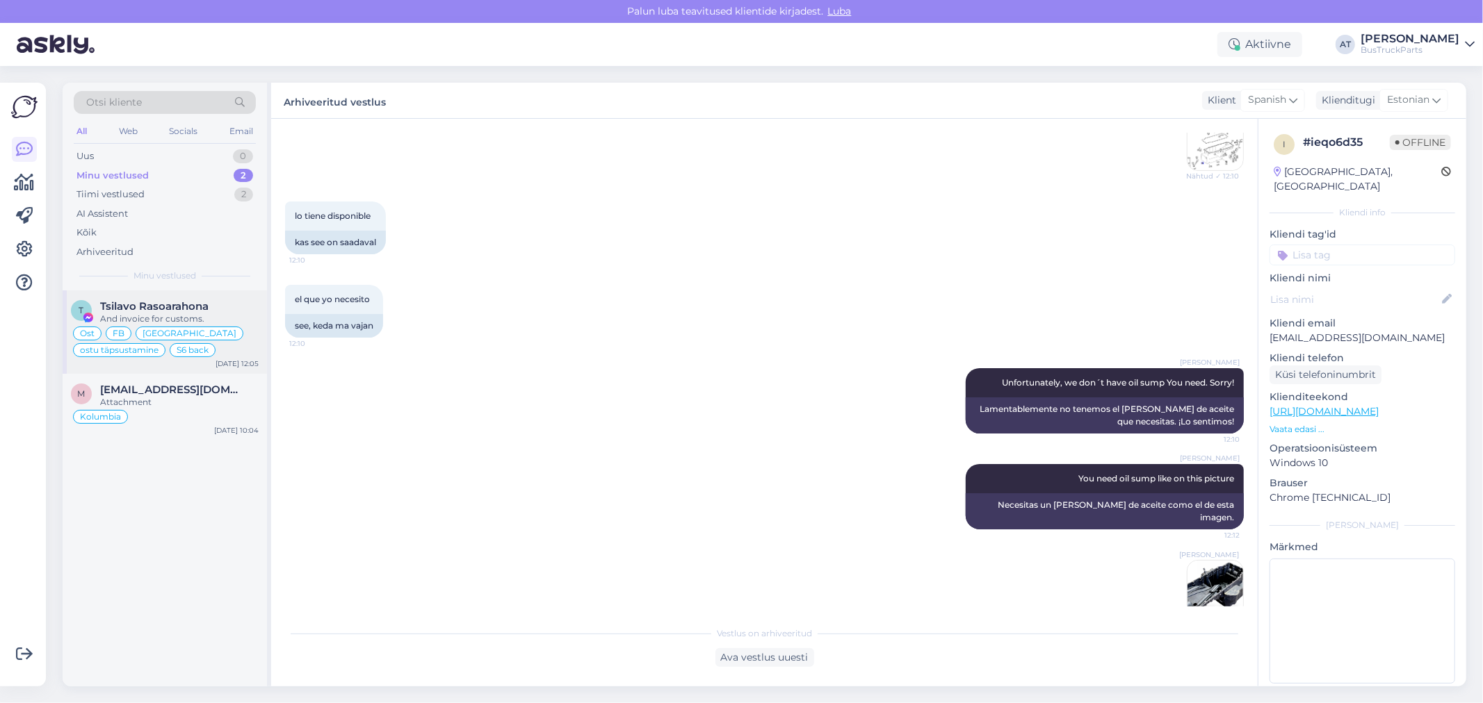
click at [120, 309] on span "Tsilavo Rasoarahona" at bounding box center [154, 306] width 108 height 13
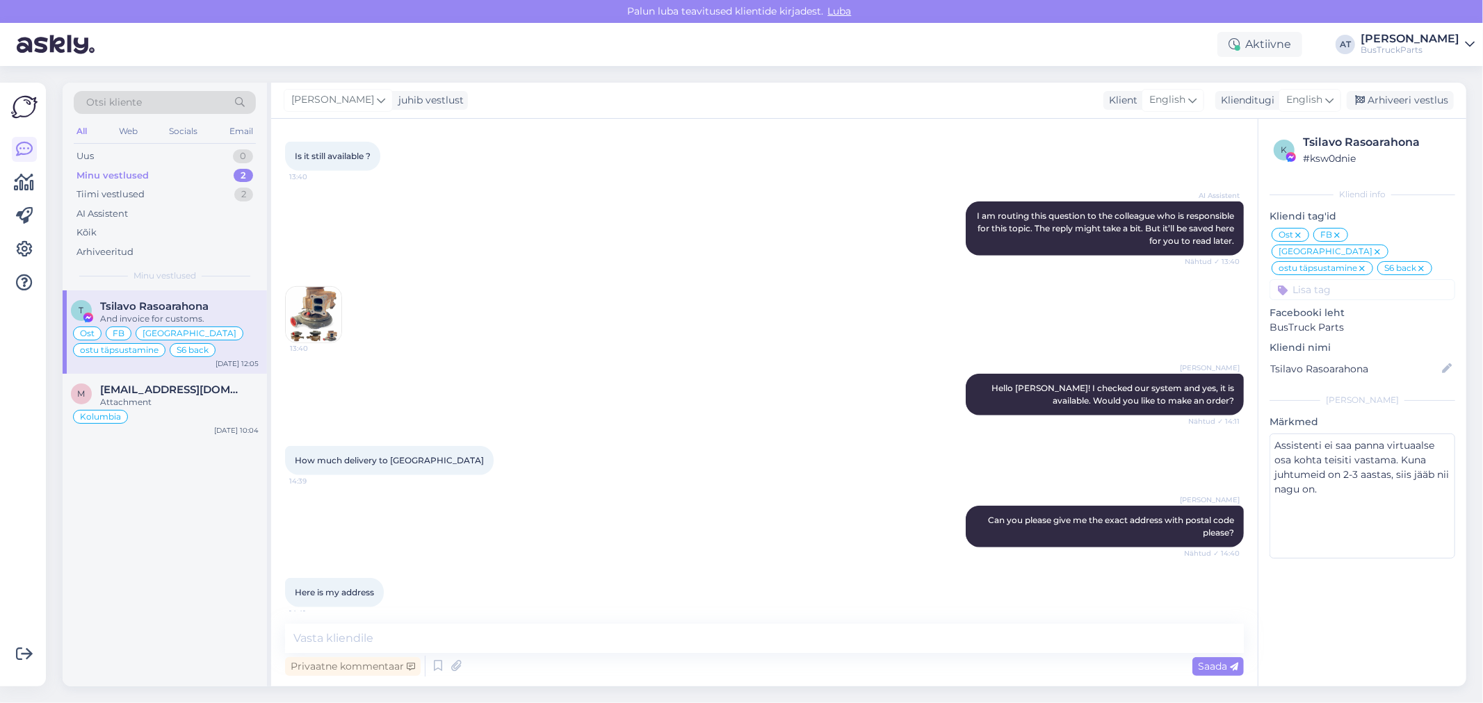
scroll to position [6426, 0]
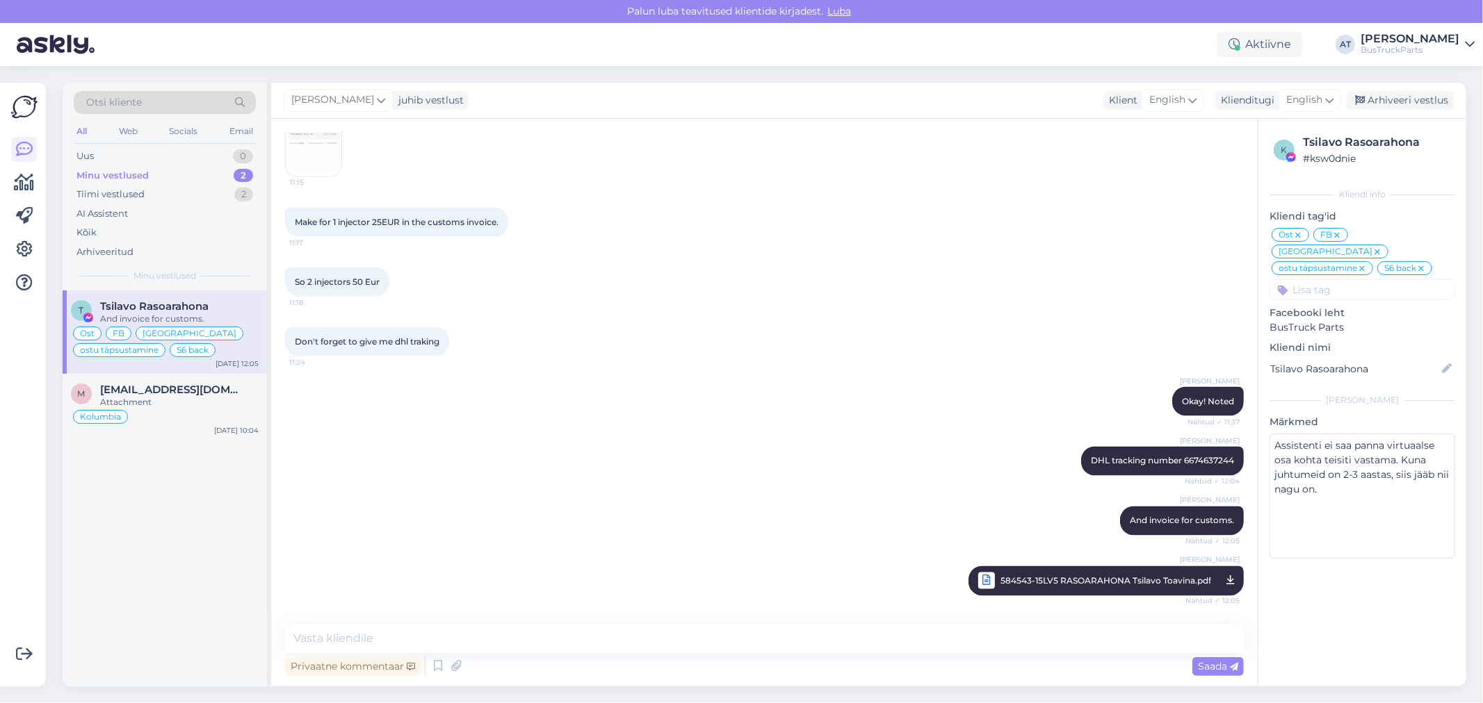
click at [1381, 110] on div "[PERSON_NAME] juhib vestlust Klient English Klienditugi English Arhiveeri vestl…" at bounding box center [868, 101] width 1195 height 36
click at [1381, 105] on div "Arhiveeri vestlus" at bounding box center [1399, 100] width 107 height 19
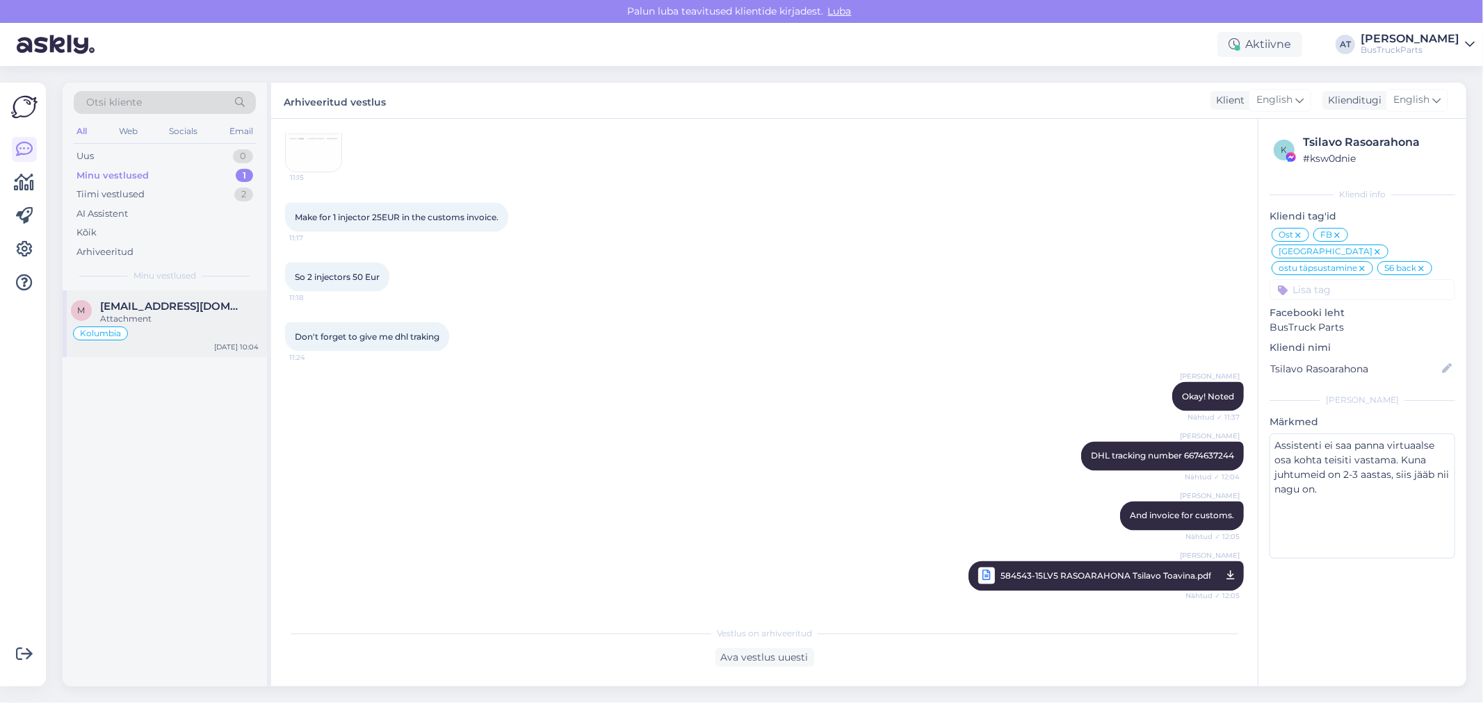
click at [174, 309] on span "[EMAIL_ADDRESS][DOMAIN_NAME]" at bounding box center [172, 306] width 145 height 13
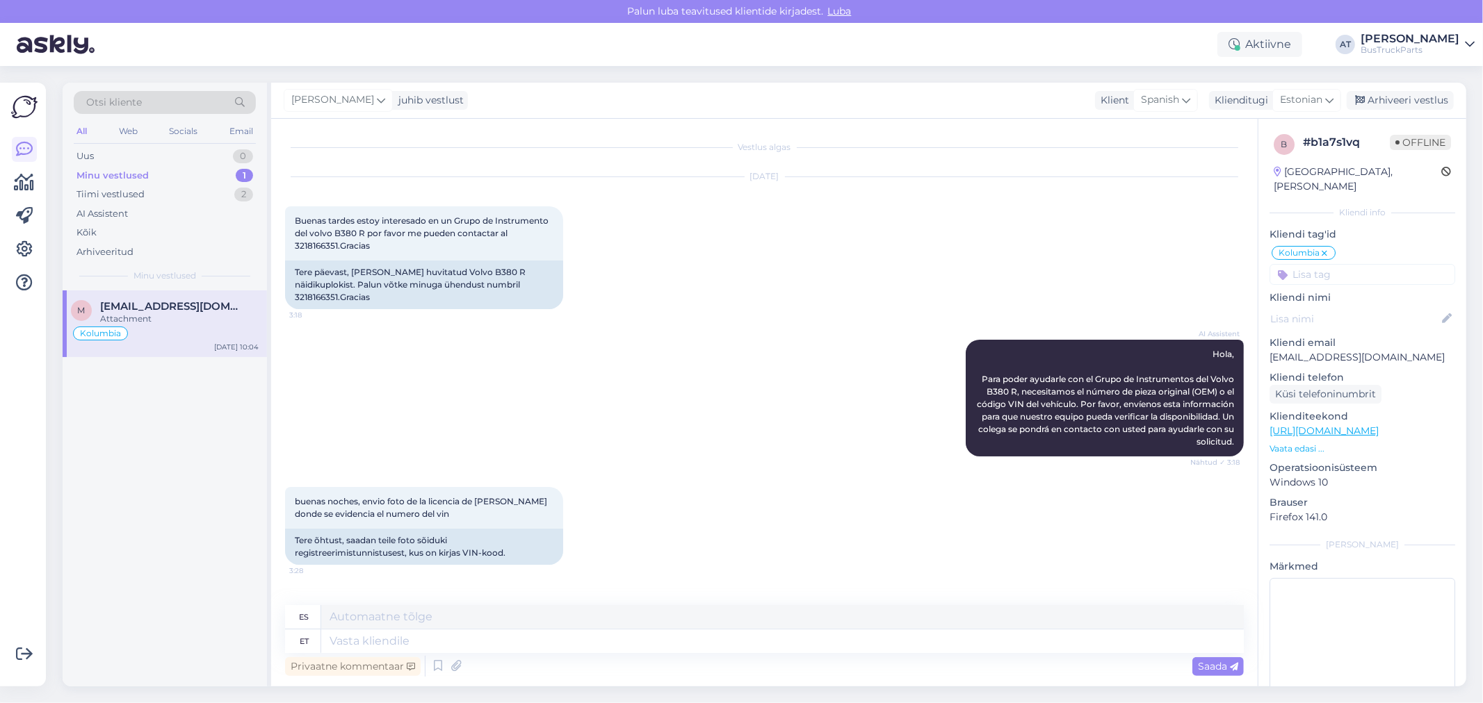
scroll to position [349, 0]
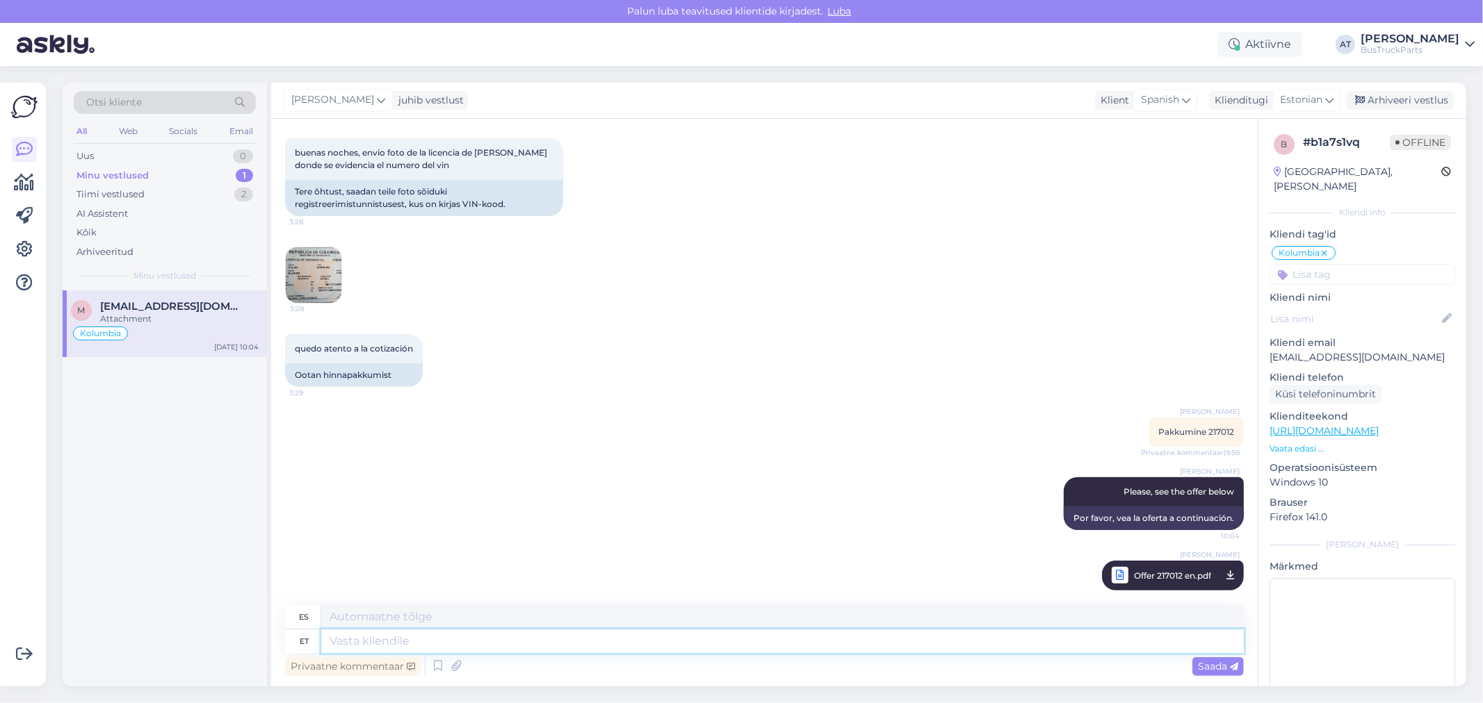
click at [888, 637] on textarea at bounding box center [782, 642] width 922 height 24
type textarea "So, a"
type textarea "Entonces,"
type textarea "So, are Y"
type textarea "Entonces, ¿son?"
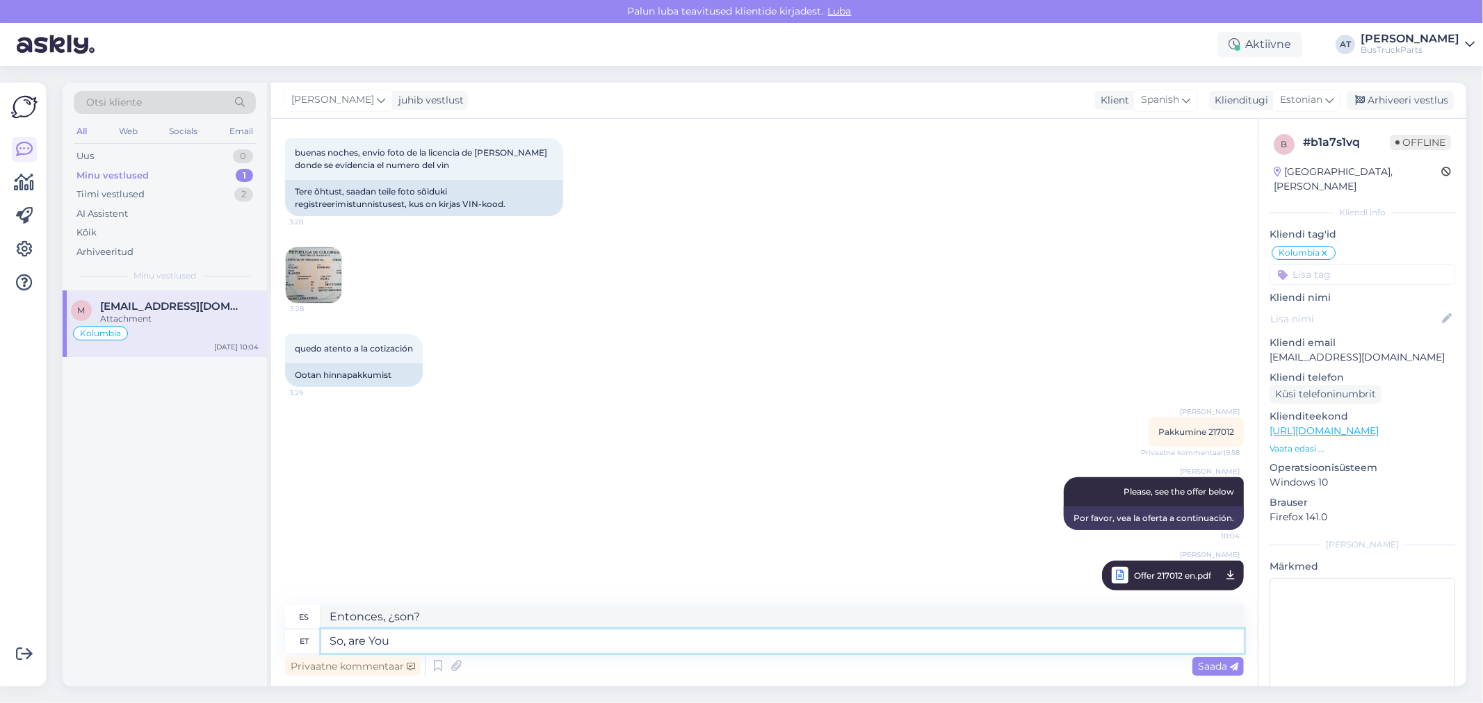
type textarea "So, are You i"
type textarea "Entonces, ¿eres tú?"
type textarea "So, are You interested in"
type textarea "Entonces, ¿estás interesado?"
type textarea "So, are You interested in"
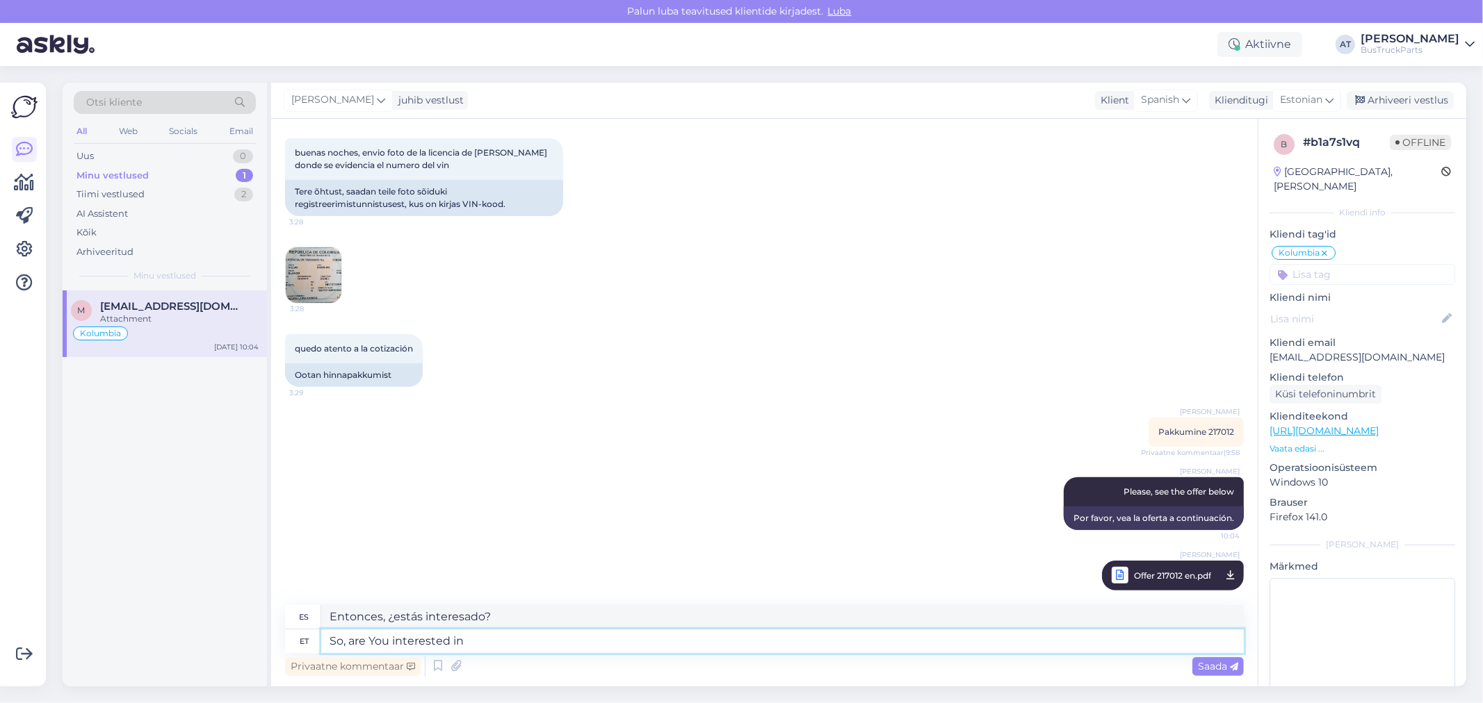
type textarea "Entonces, ¿estás interesado en?"
type textarea "So, are You interested in orderi"
type textarea "Entonces, ¿estás interesado en realizar un pedido?"
type textarea "So, are You interested in orderimng?"
click at [1221, 669] on span "Saada" at bounding box center [1218, 666] width 40 height 13
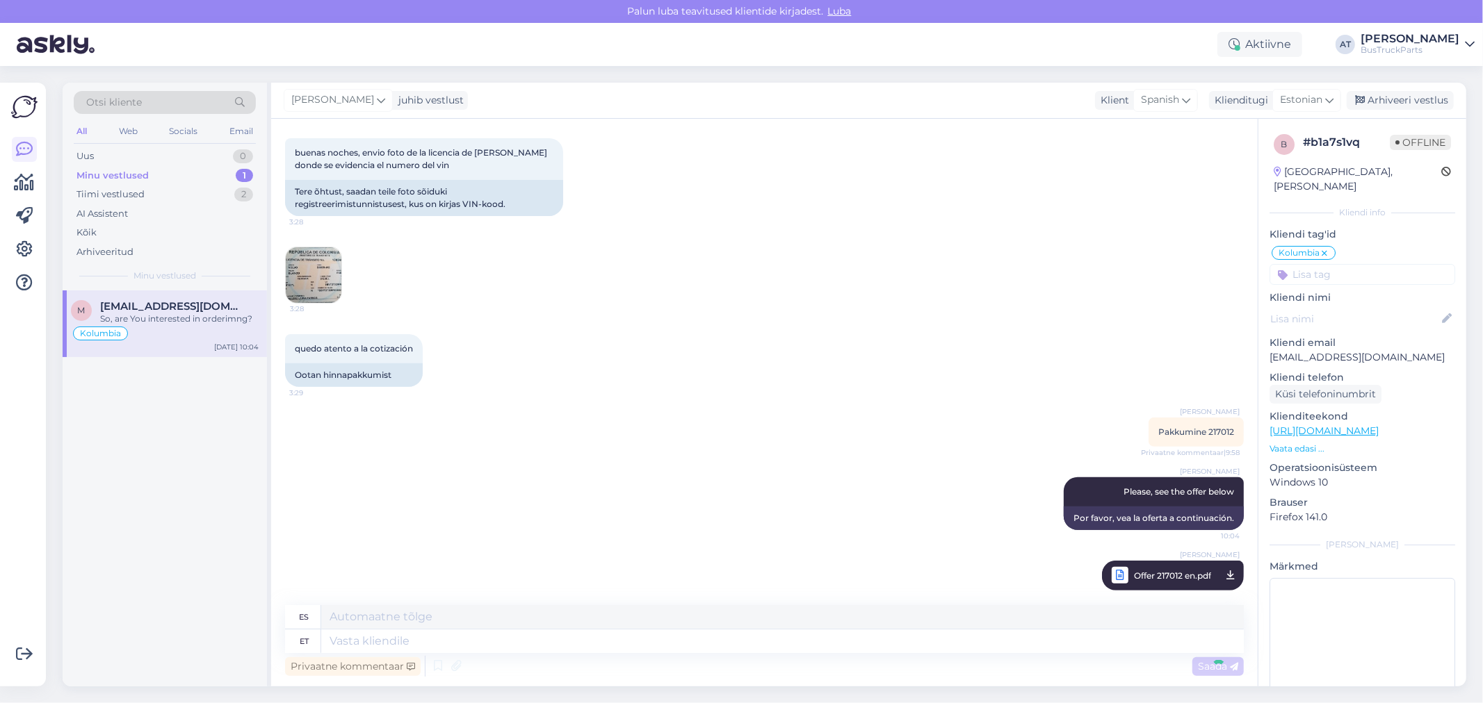
scroll to position [432, 0]
